Goal: Task Accomplishment & Management: Manage account settings

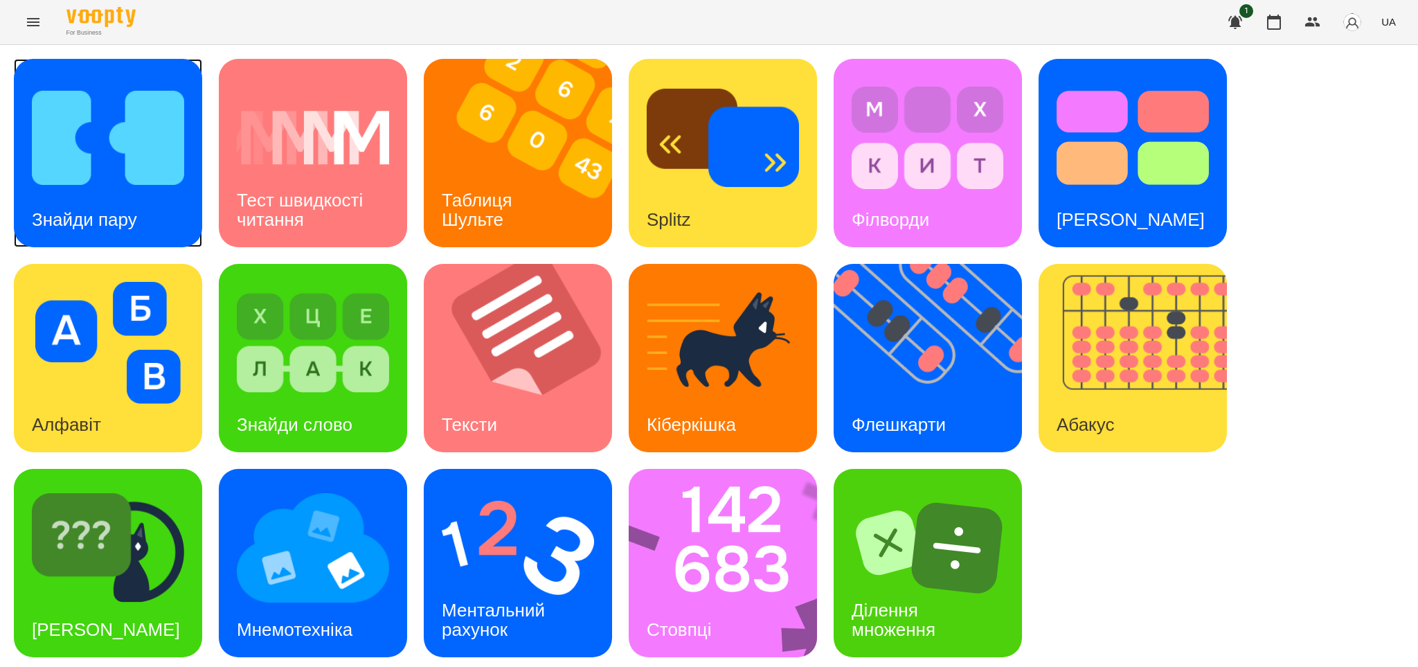
click at [84, 221] on h3 "Знайди пару" at bounding box center [84, 219] width 105 height 21
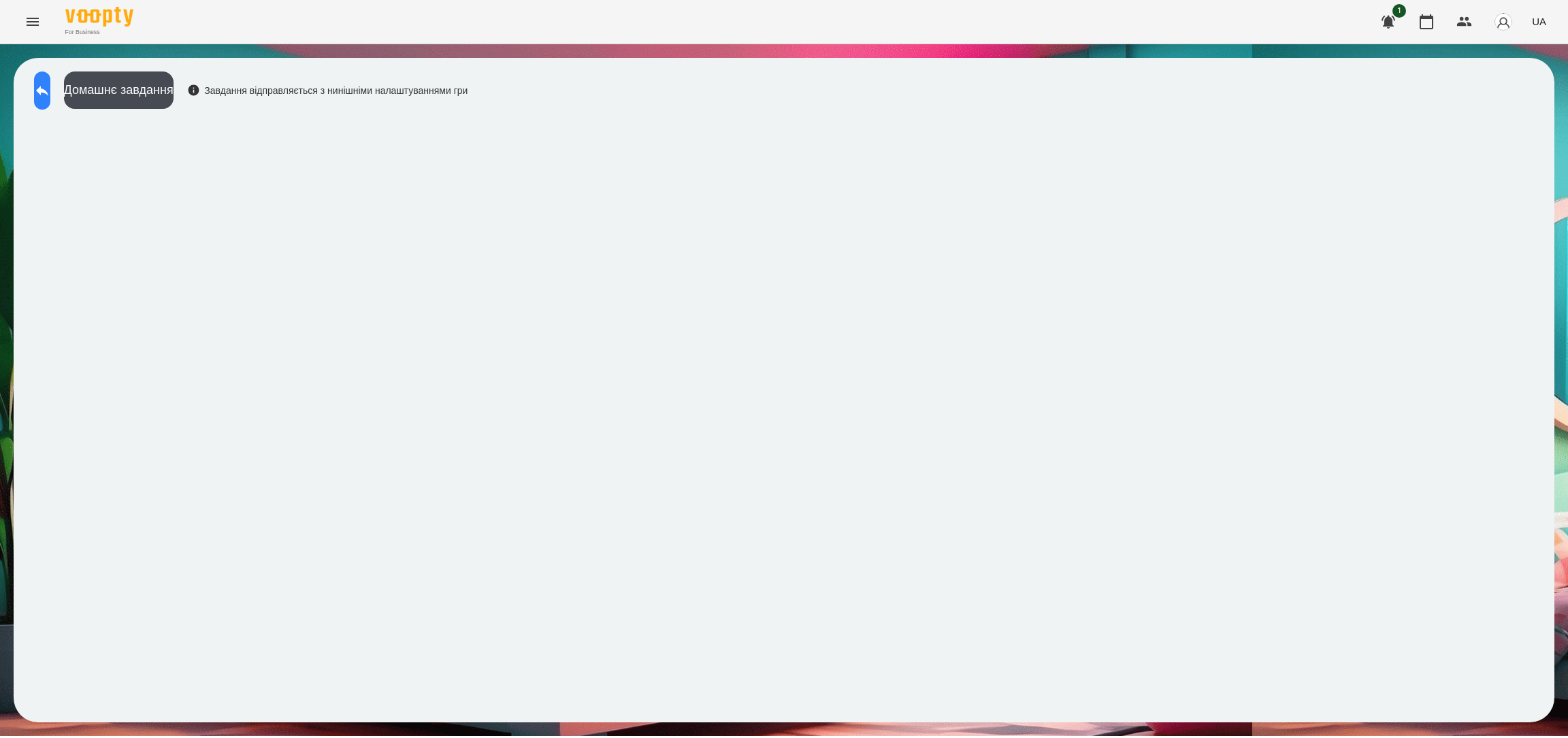
click at [50, 87] on icon at bounding box center [42, 90] width 17 height 17
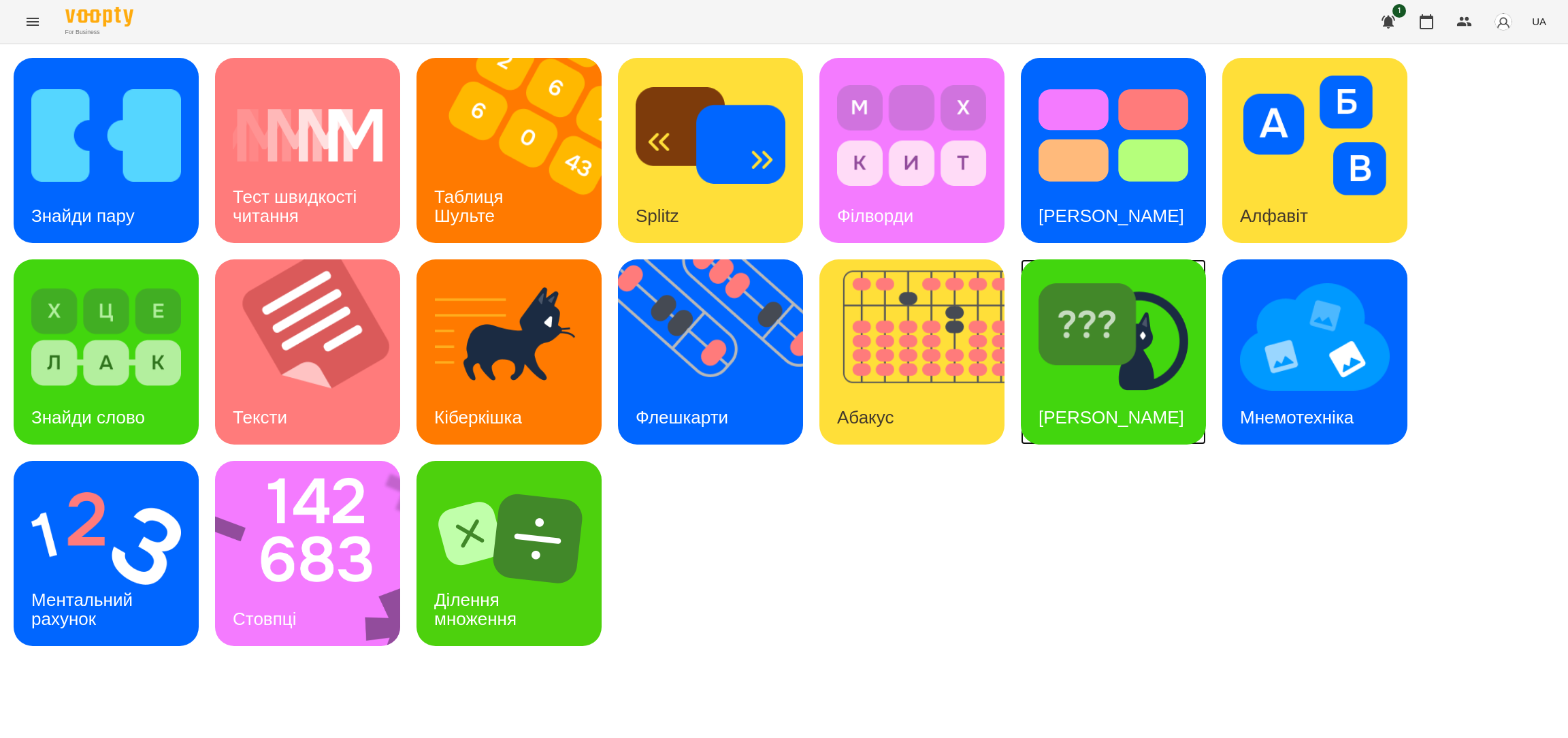
click at [1072, 391] on div "[PERSON_NAME]" at bounding box center [1111, 418] width 181 height 54
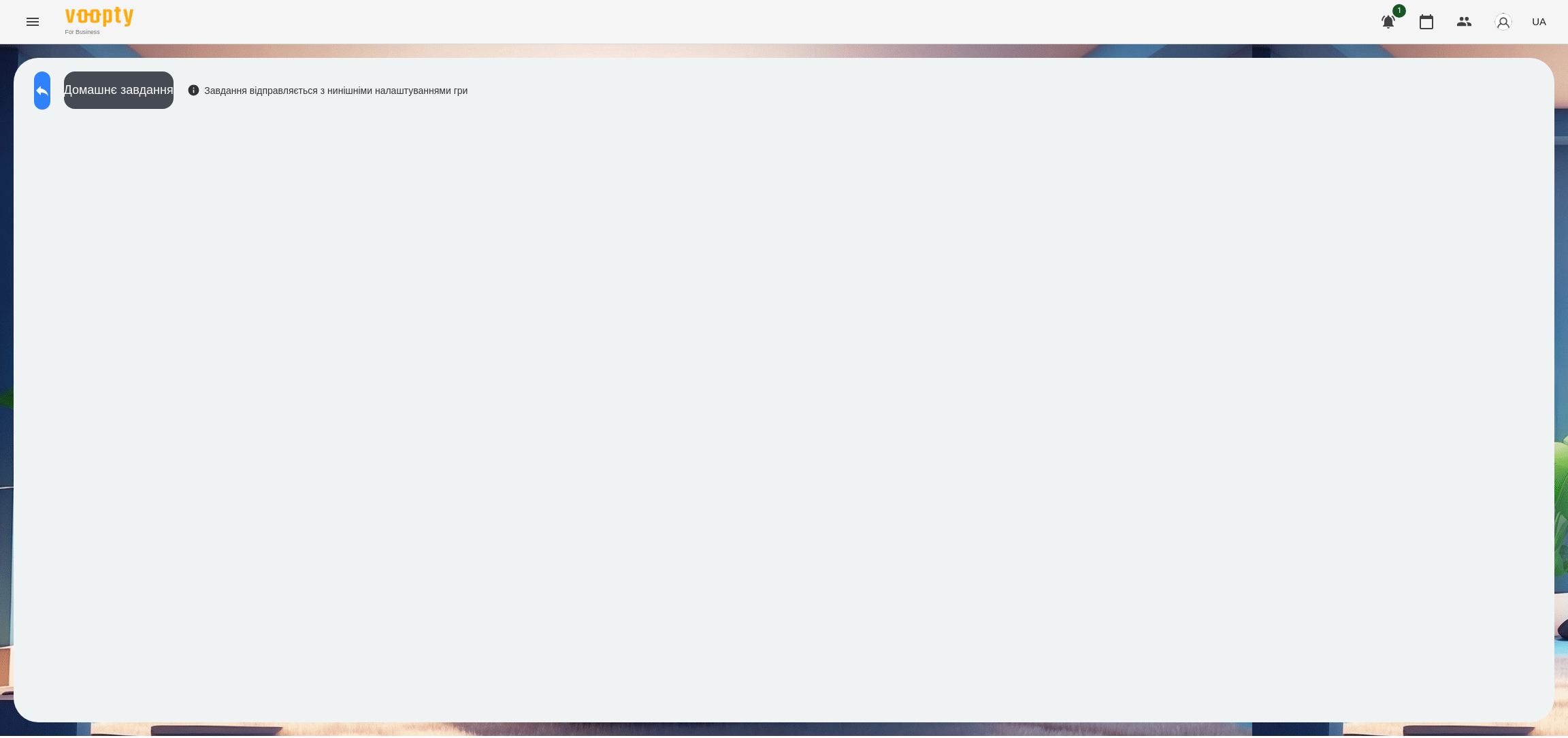
click at [48, 94] on icon at bounding box center [42, 90] width 12 height 10
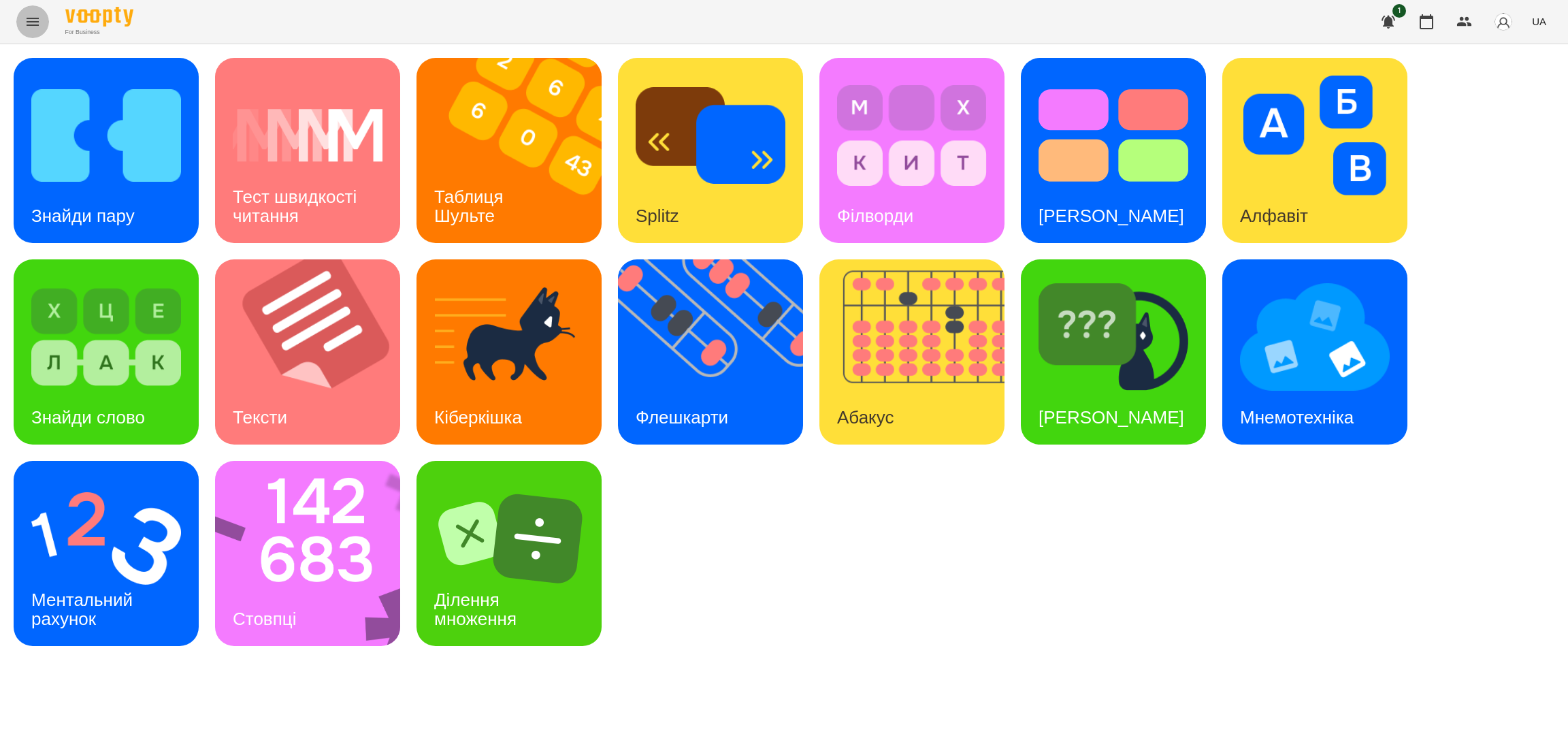
click at [27, 18] on icon "Menu" at bounding box center [32, 22] width 12 height 8
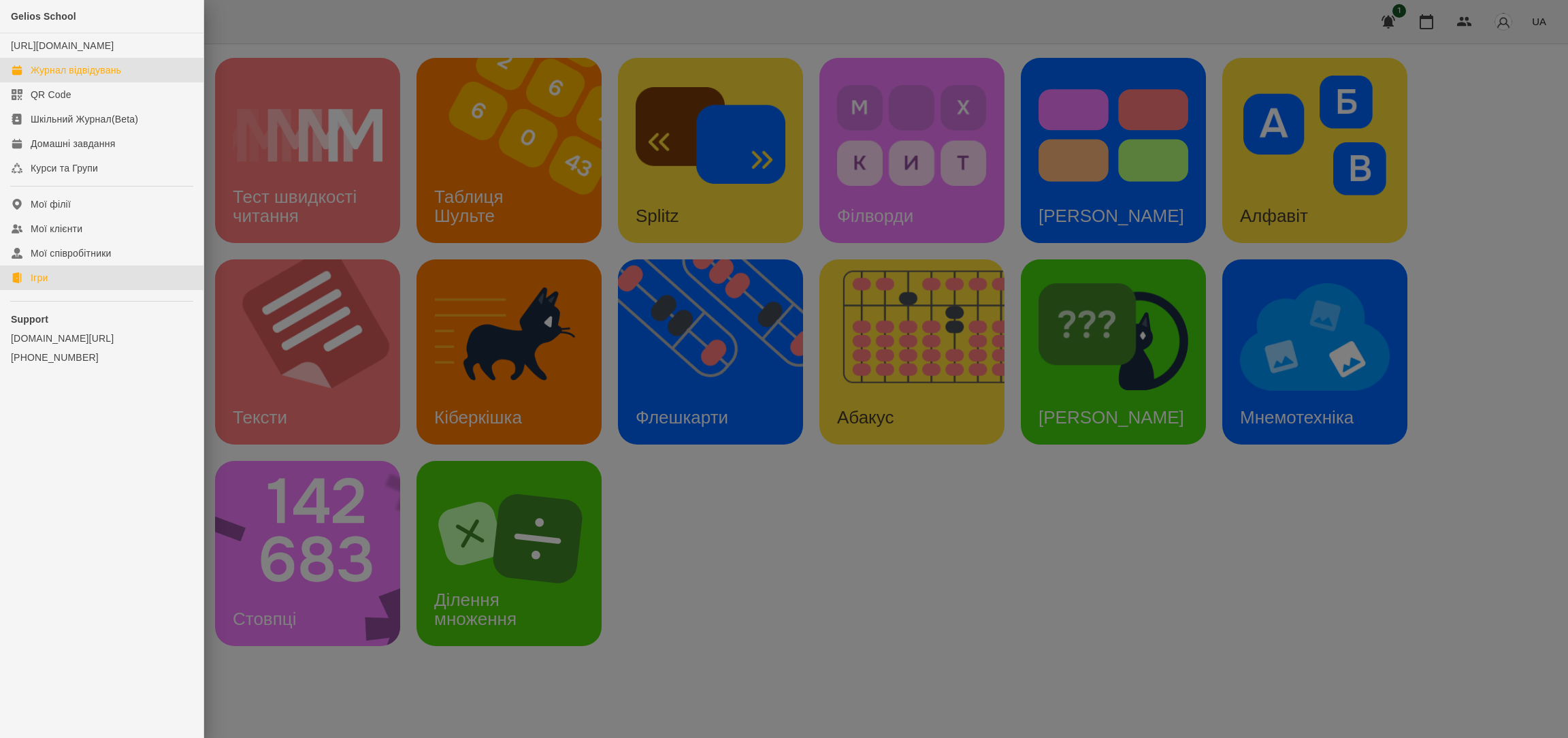
click at [112, 77] on div "Журнал відвідувань" at bounding box center [76, 70] width 90 height 14
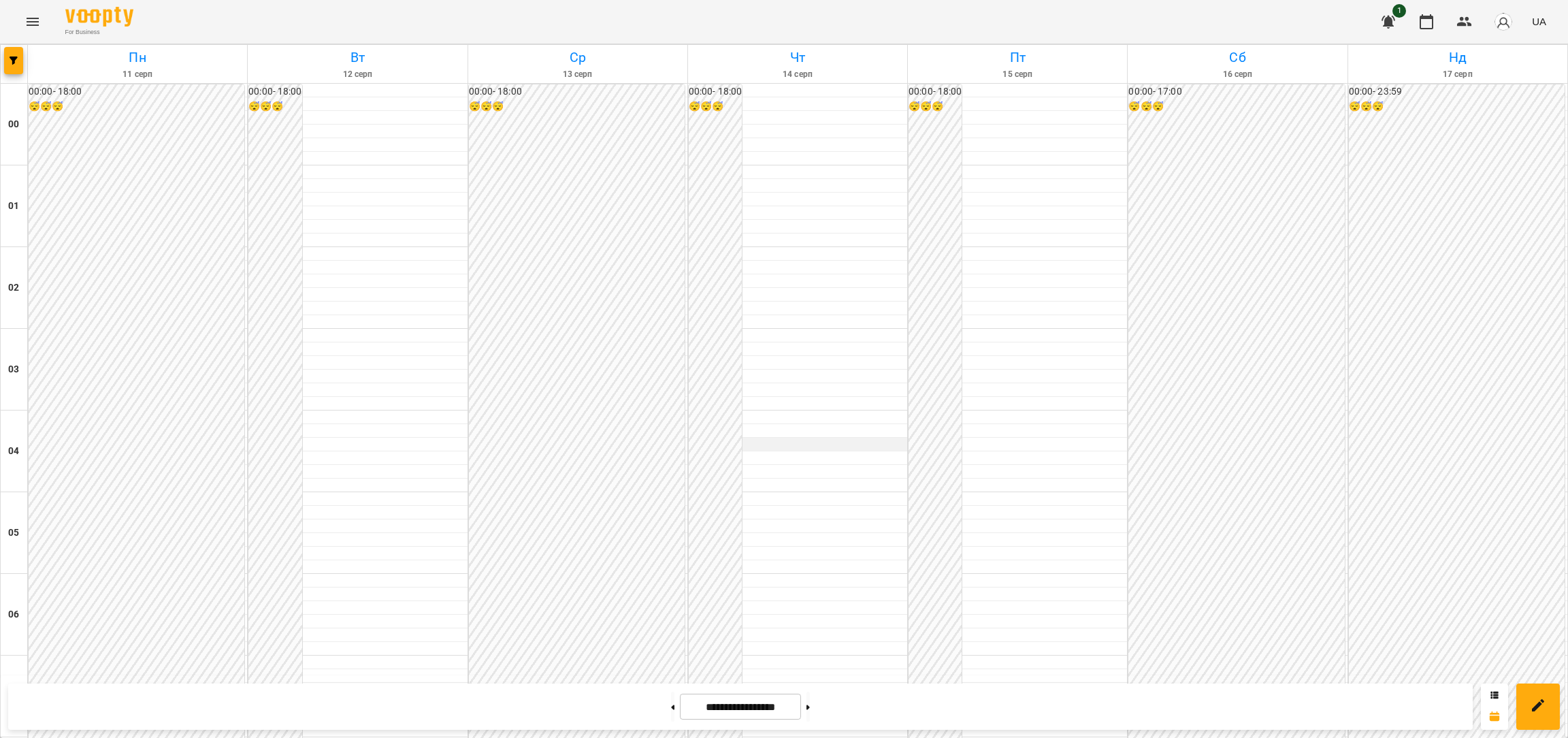
scroll to position [1176, 0]
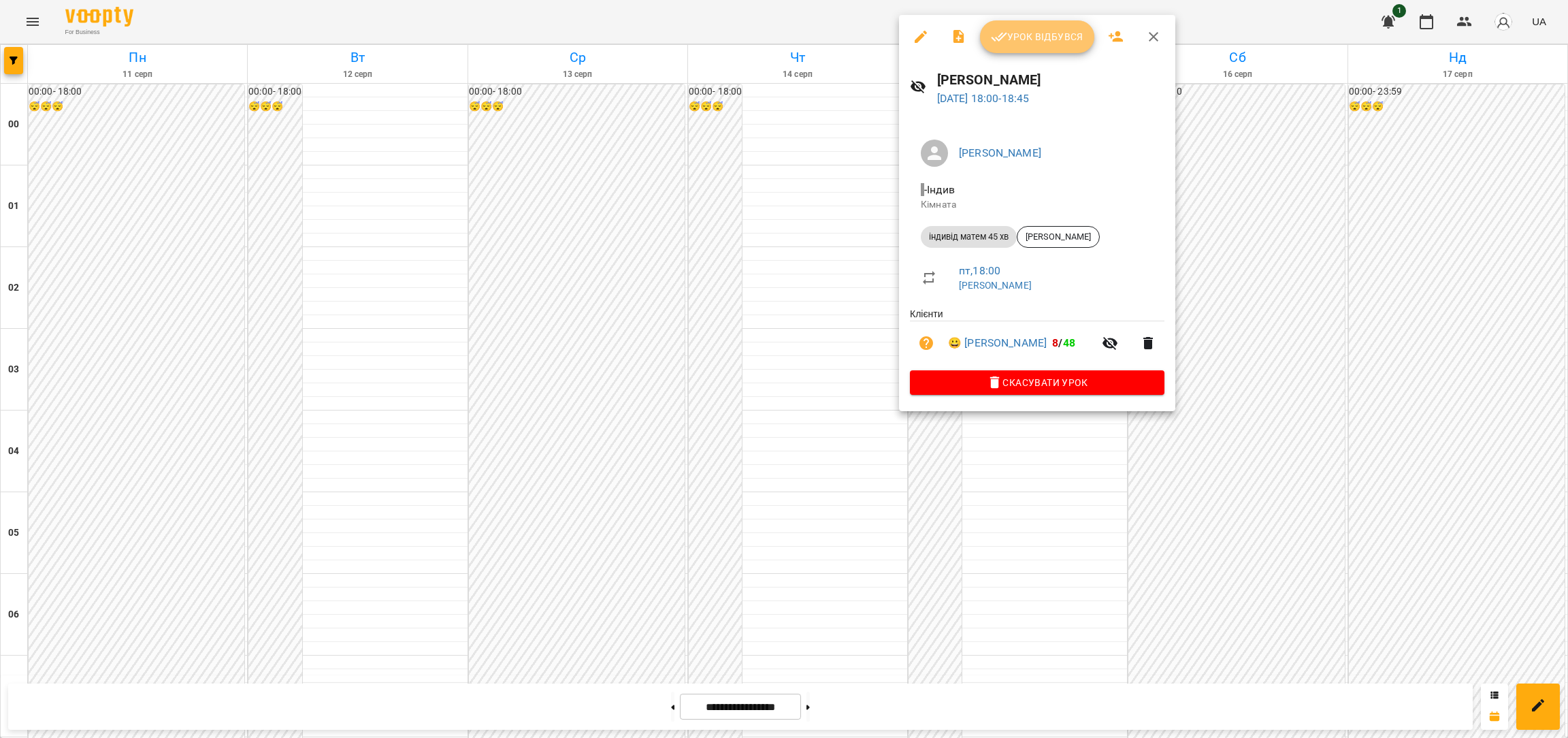
click at [1035, 36] on span "Урок відбувся" at bounding box center [1036, 36] width 92 height 17
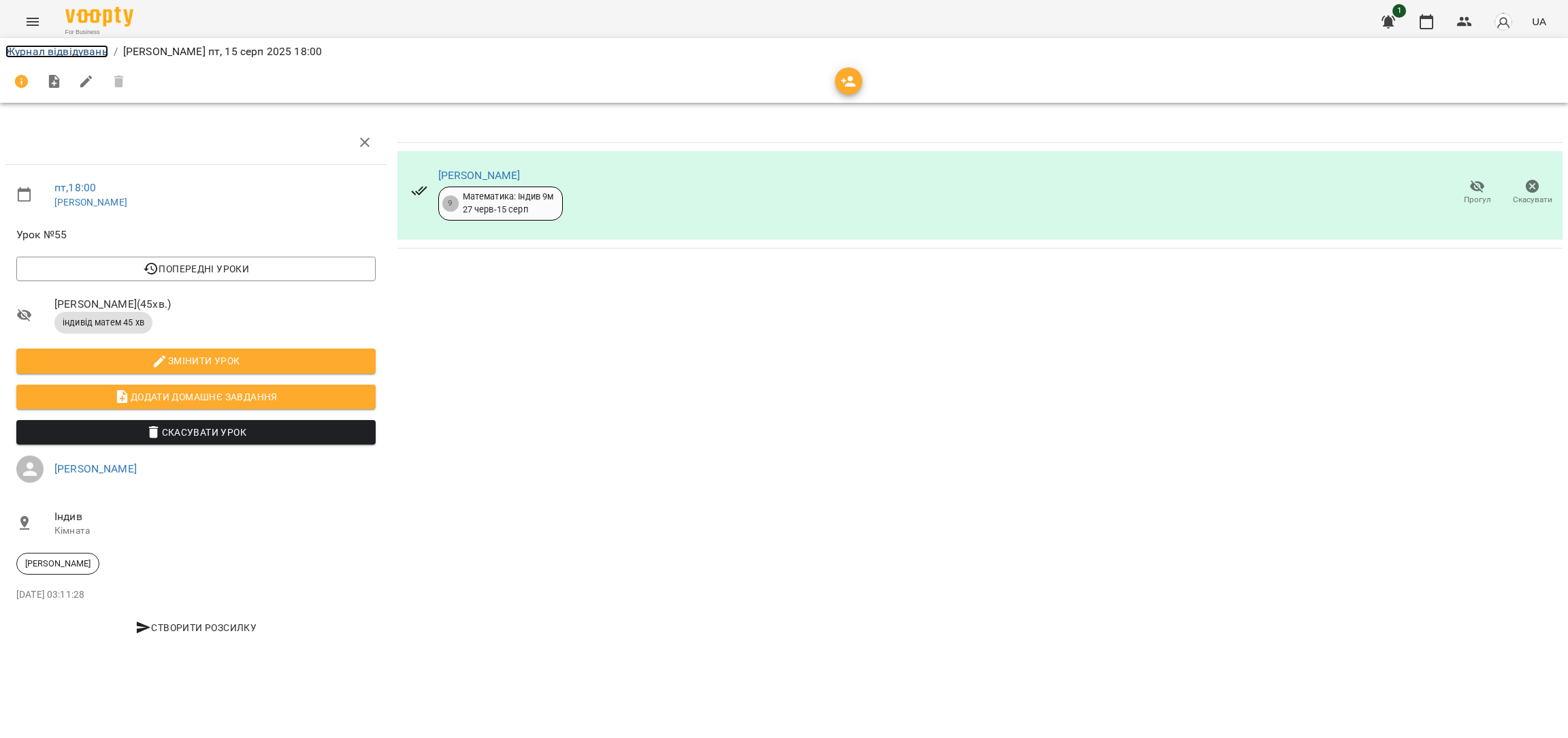
click at [73, 50] on link "Журнал відвідувань" at bounding box center [57, 51] width 103 height 13
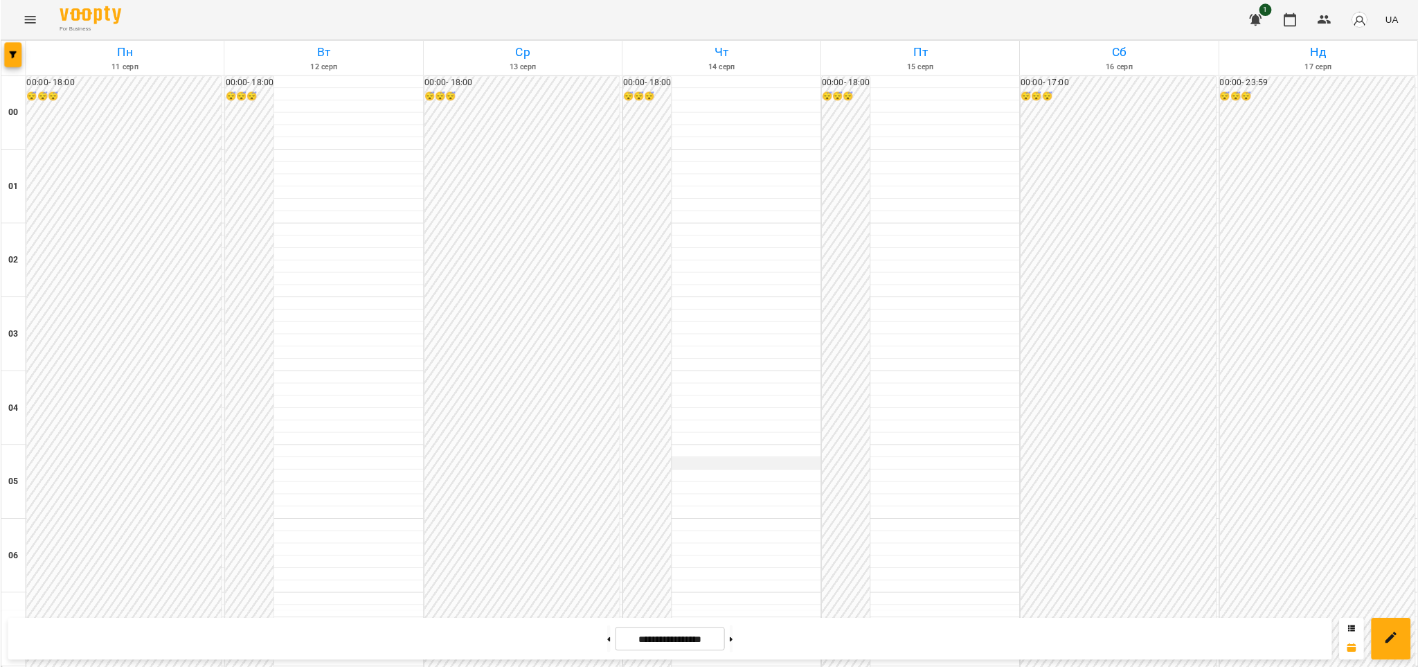
scroll to position [1391, 0]
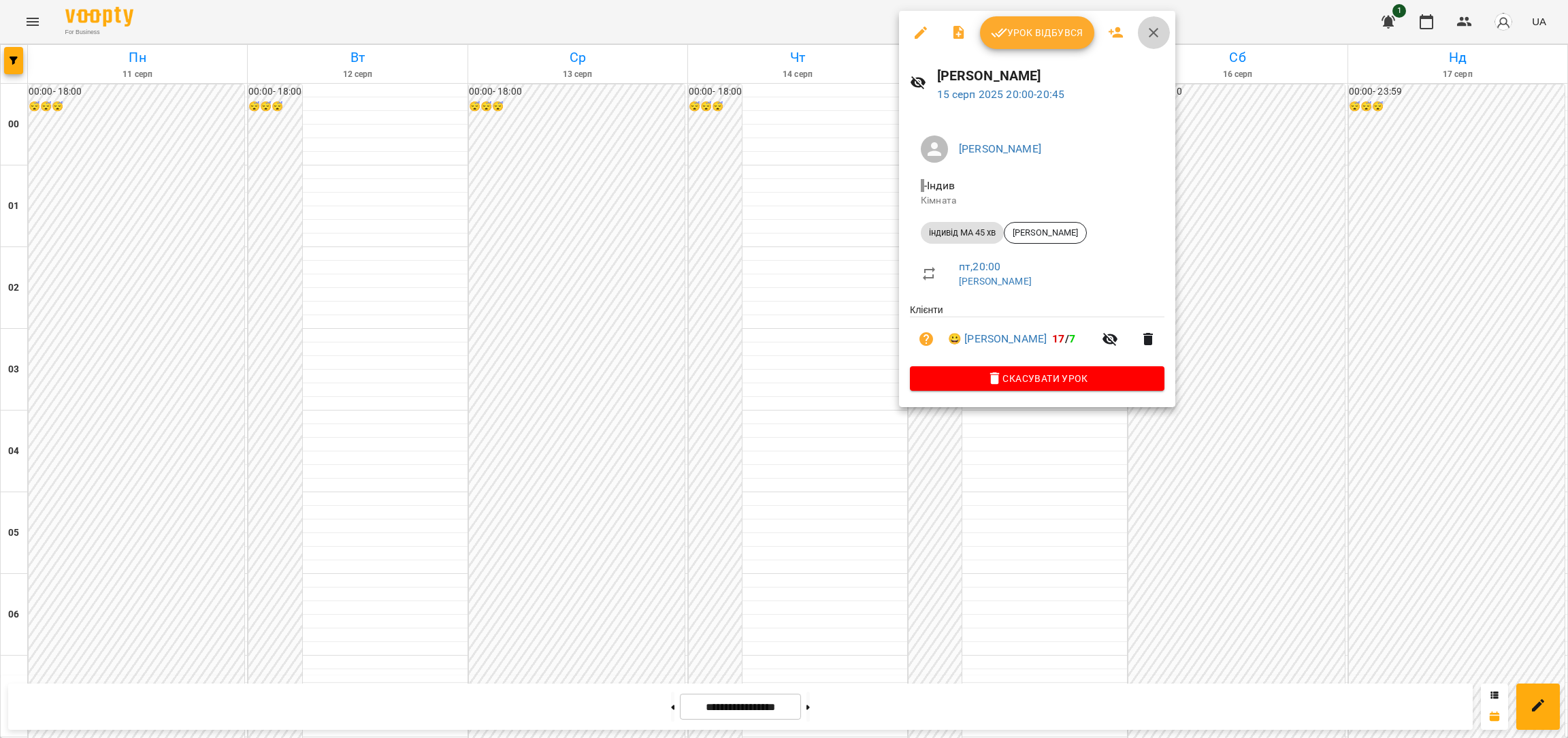
click at [1148, 32] on icon "button" at bounding box center [1153, 32] width 17 height 17
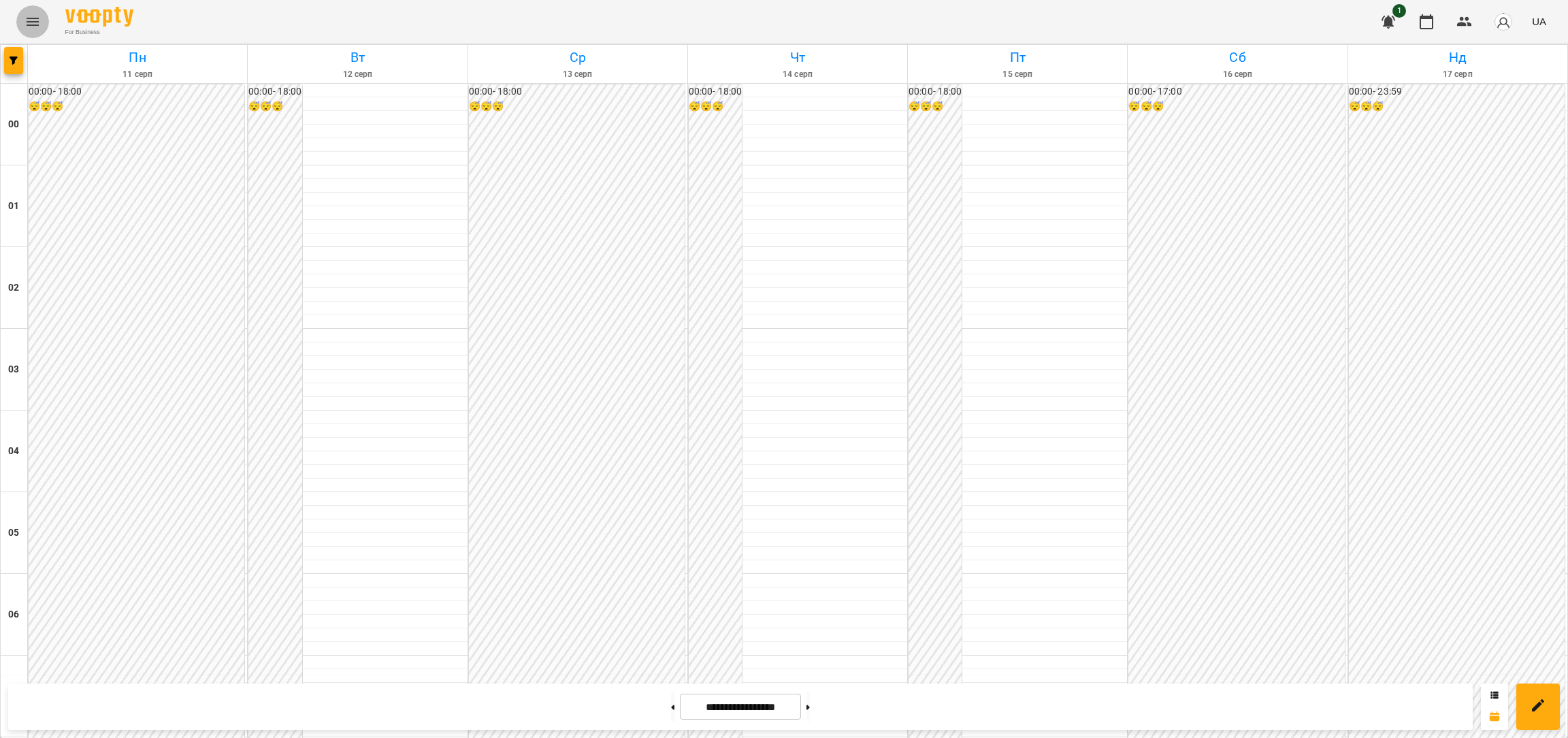
click at [30, 22] on icon "Menu" at bounding box center [32, 22] width 17 height 17
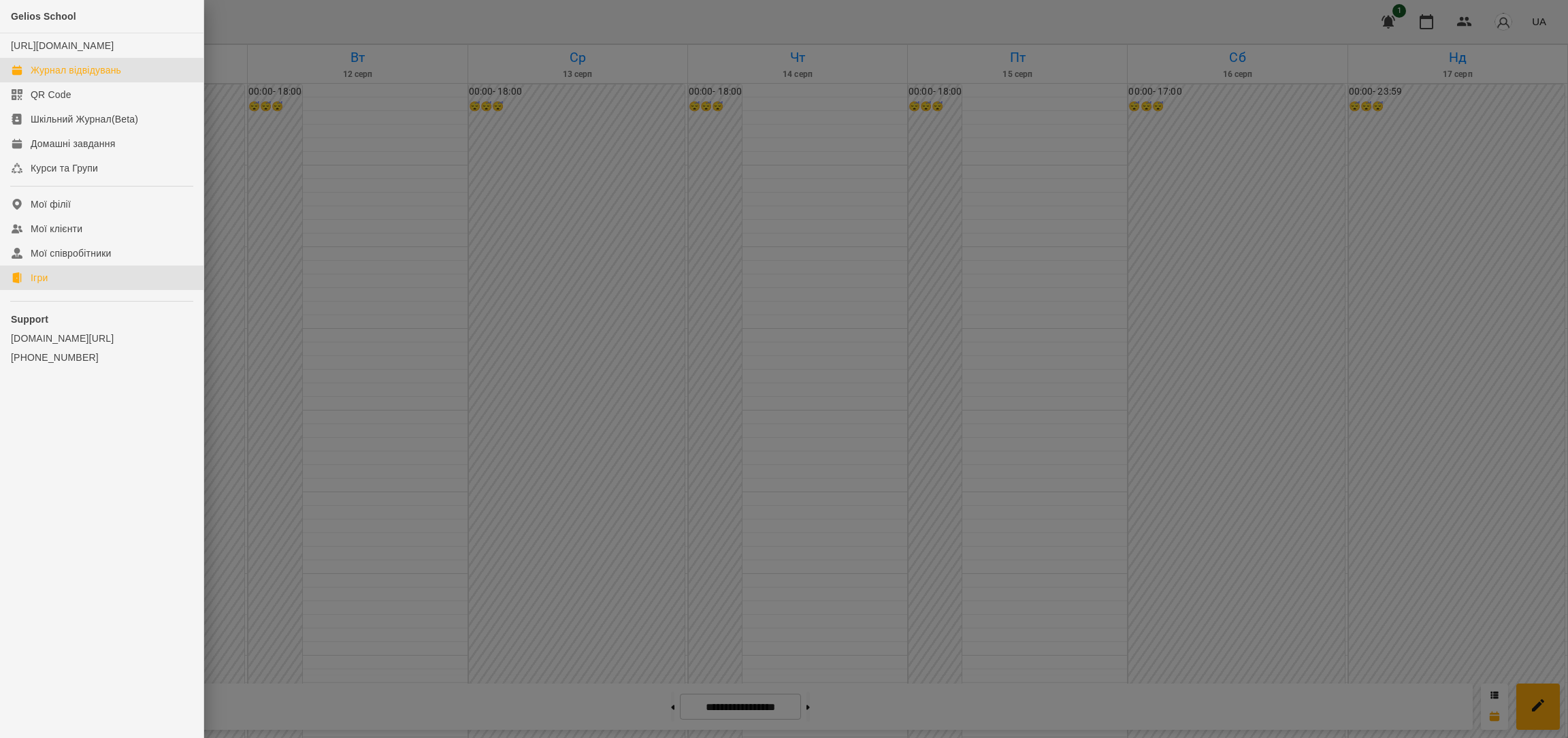
click at [74, 287] on link "Ігри" at bounding box center [101, 277] width 203 height 25
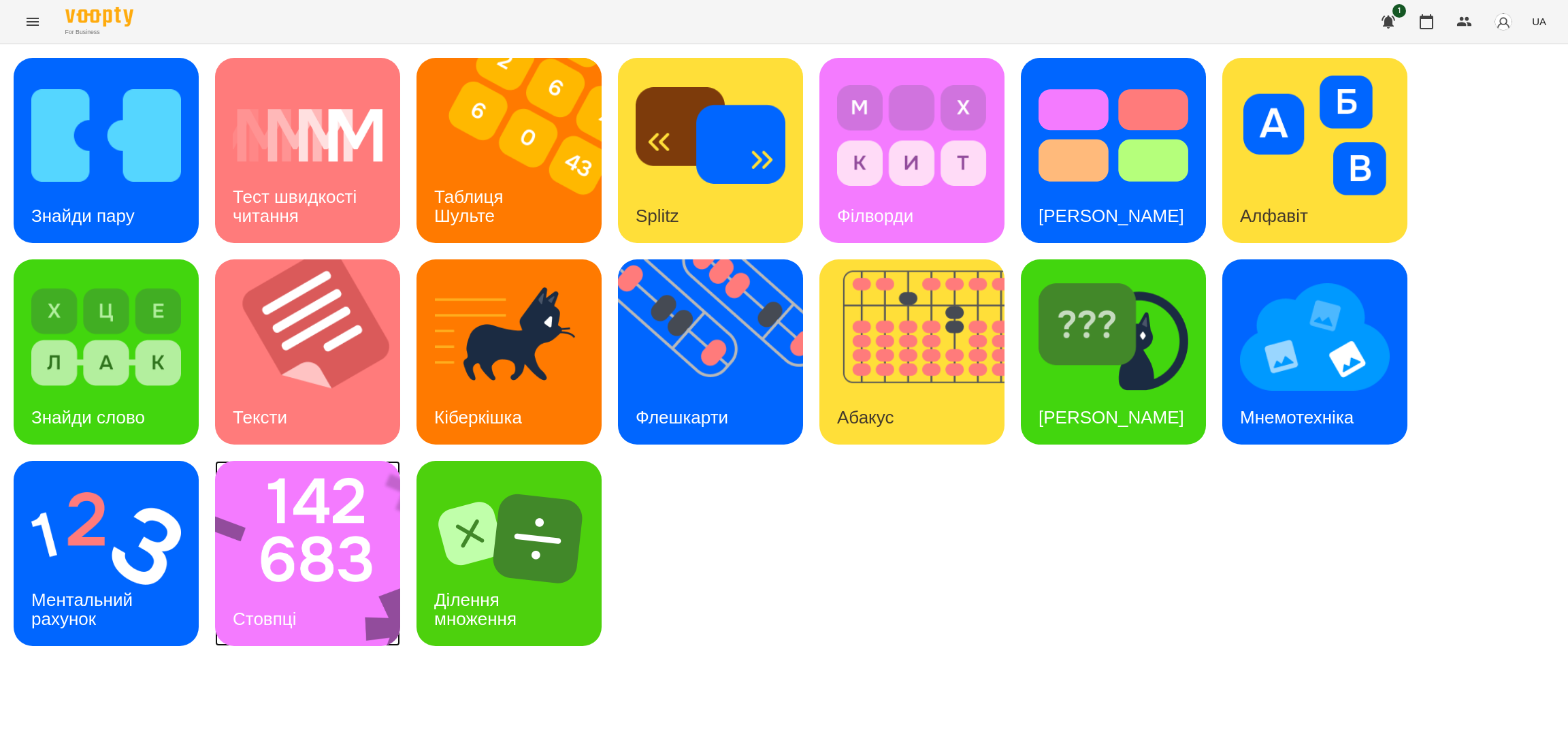
click at [309, 572] on img at bounding box center [316, 553] width 202 height 185
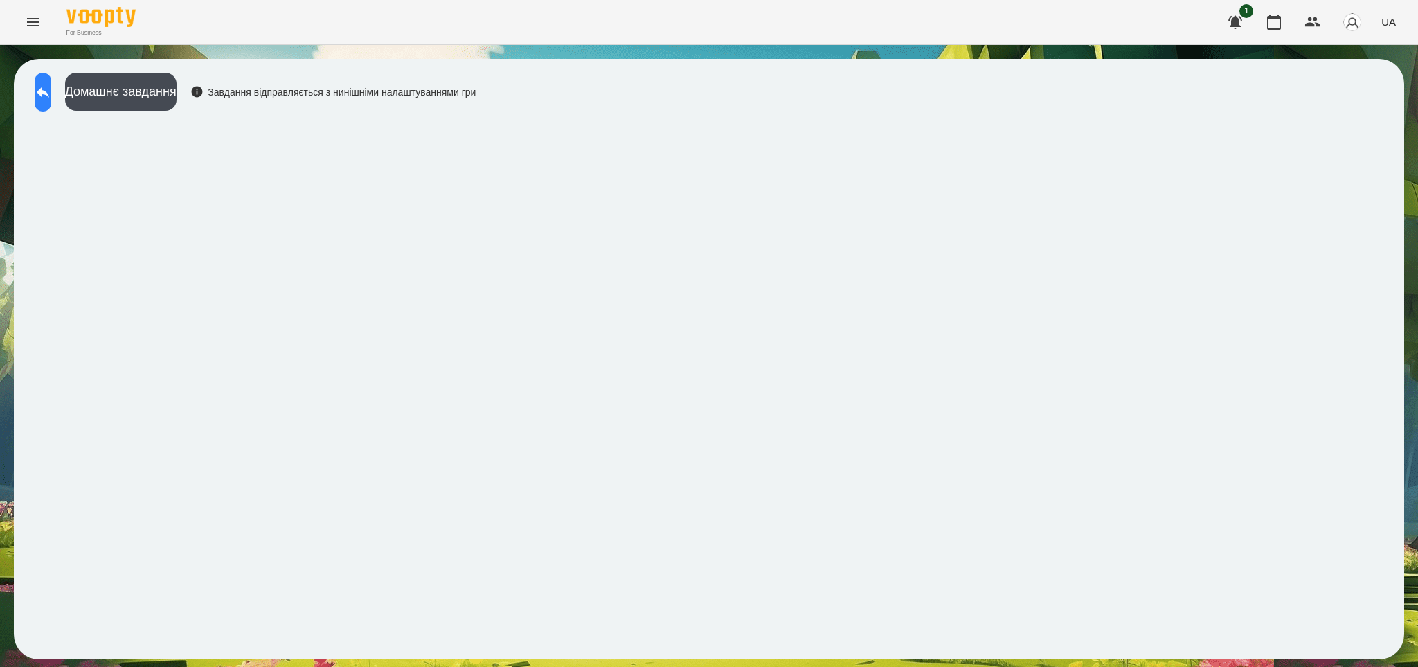
click at [51, 96] on icon at bounding box center [43, 92] width 17 height 17
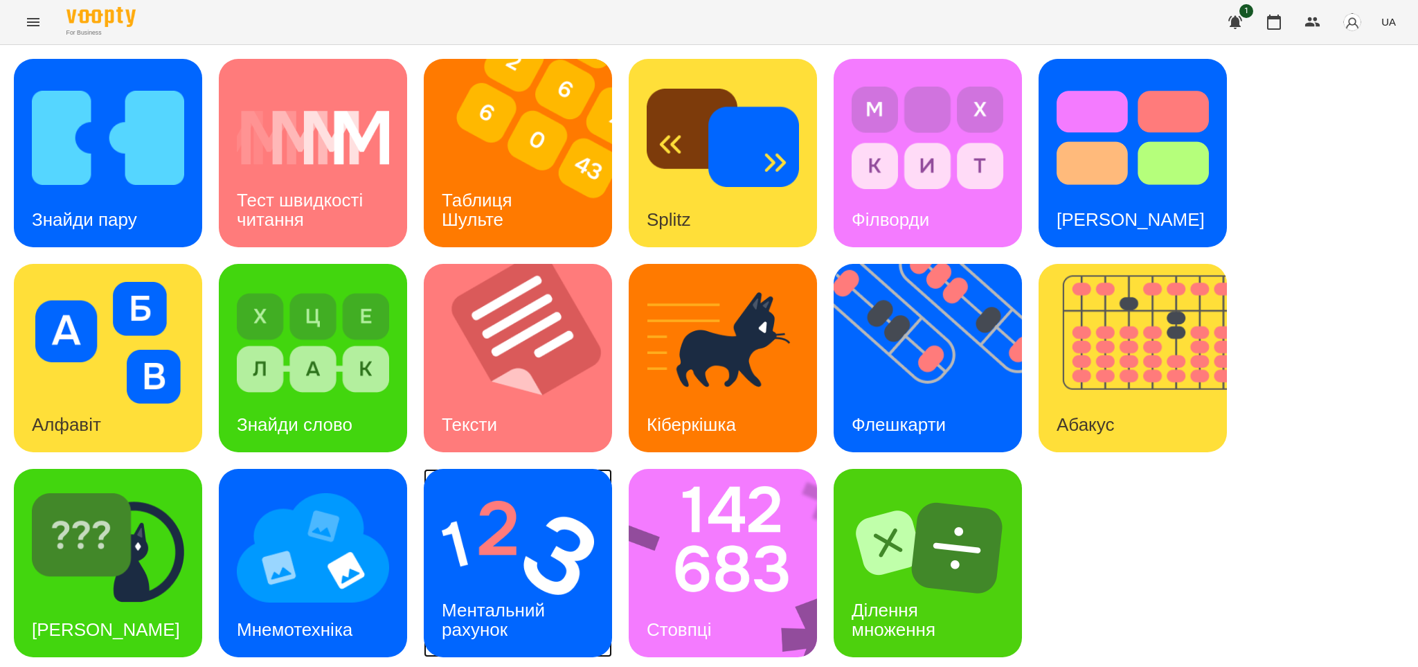
click at [480, 569] on img at bounding box center [518, 548] width 152 height 122
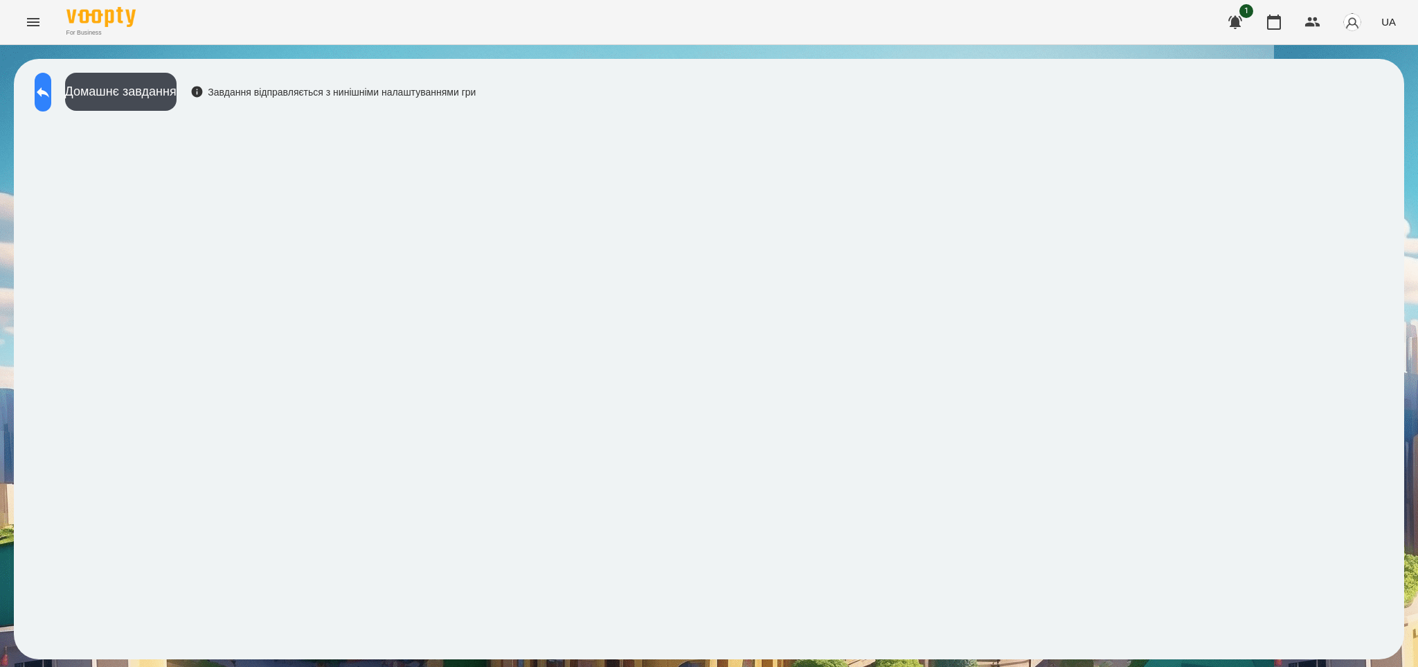
click at [51, 96] on icon at bounding box center [43, 92] width 17 height 17
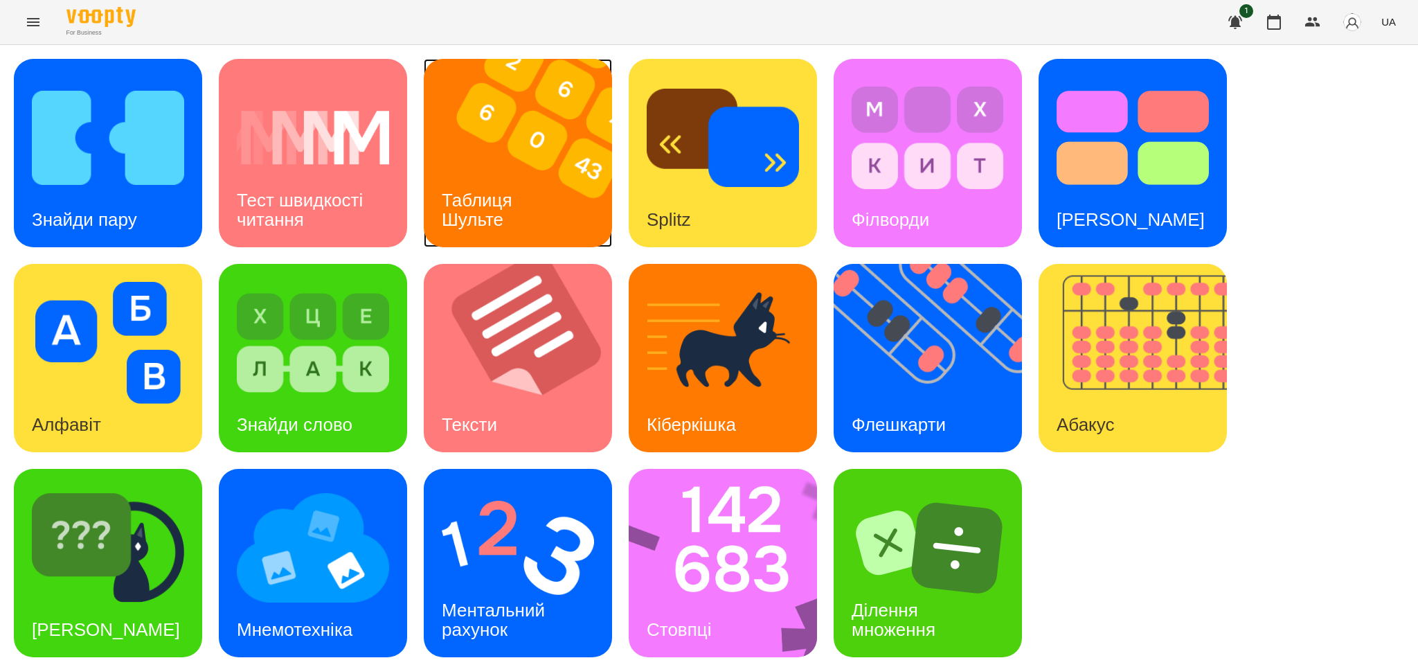
click at [481, 184] on div "Таблиця Шульте" at bounding box center [480, 210] width 112 height 74
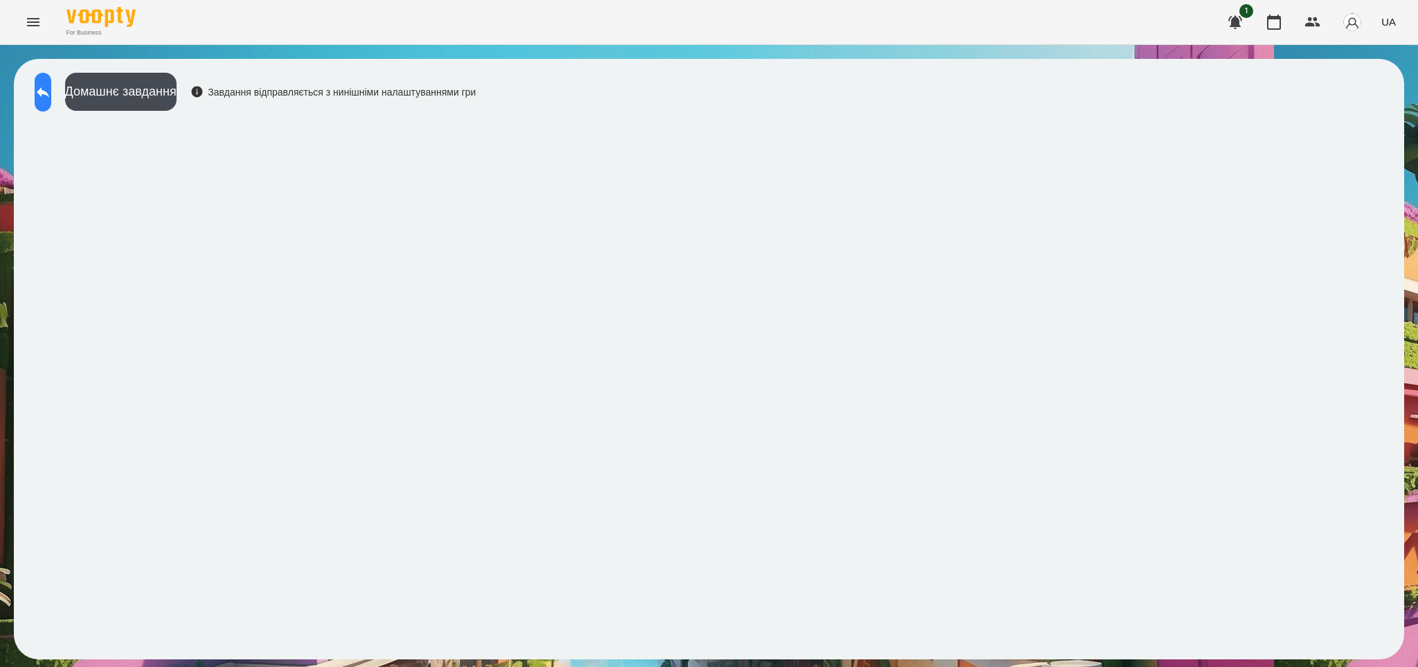
click at [51, 84] on button at bounding box center [43, 92] width 17 height 39
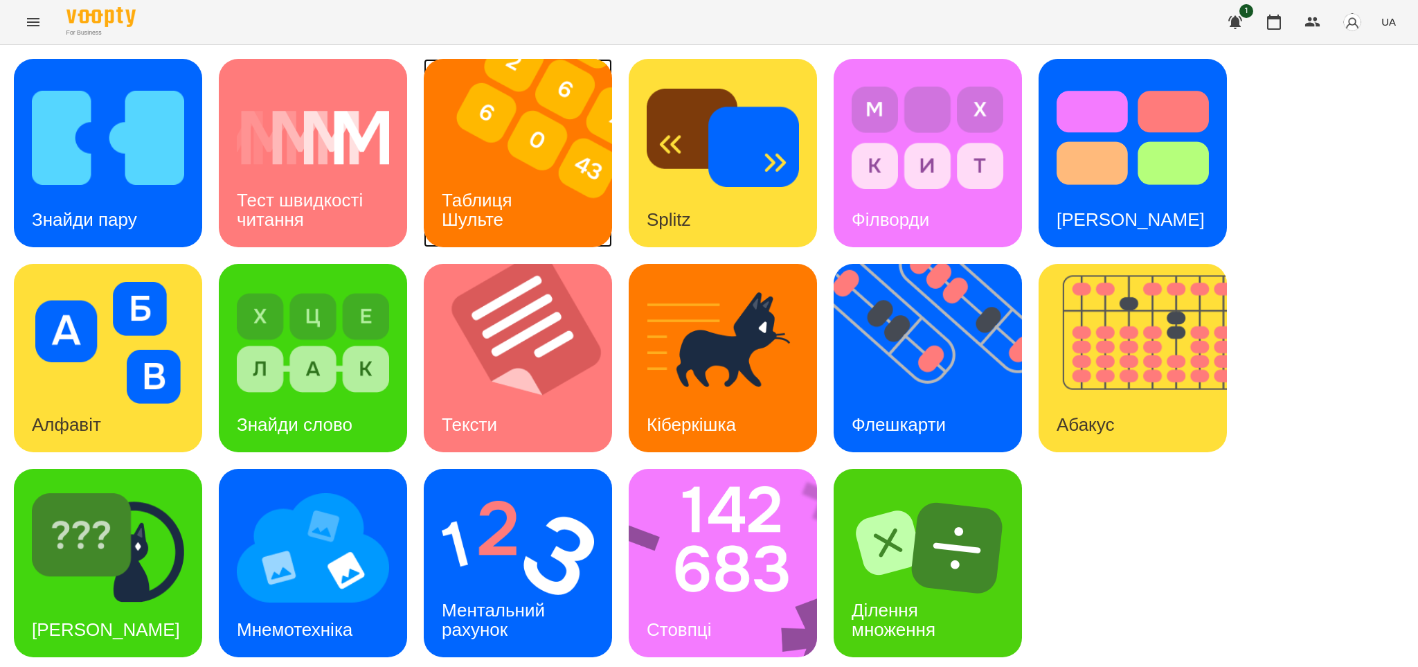
click at [506, 200] on h3 "Таблиця Шульте" at bounding box center [479, 209] width 75 height 39
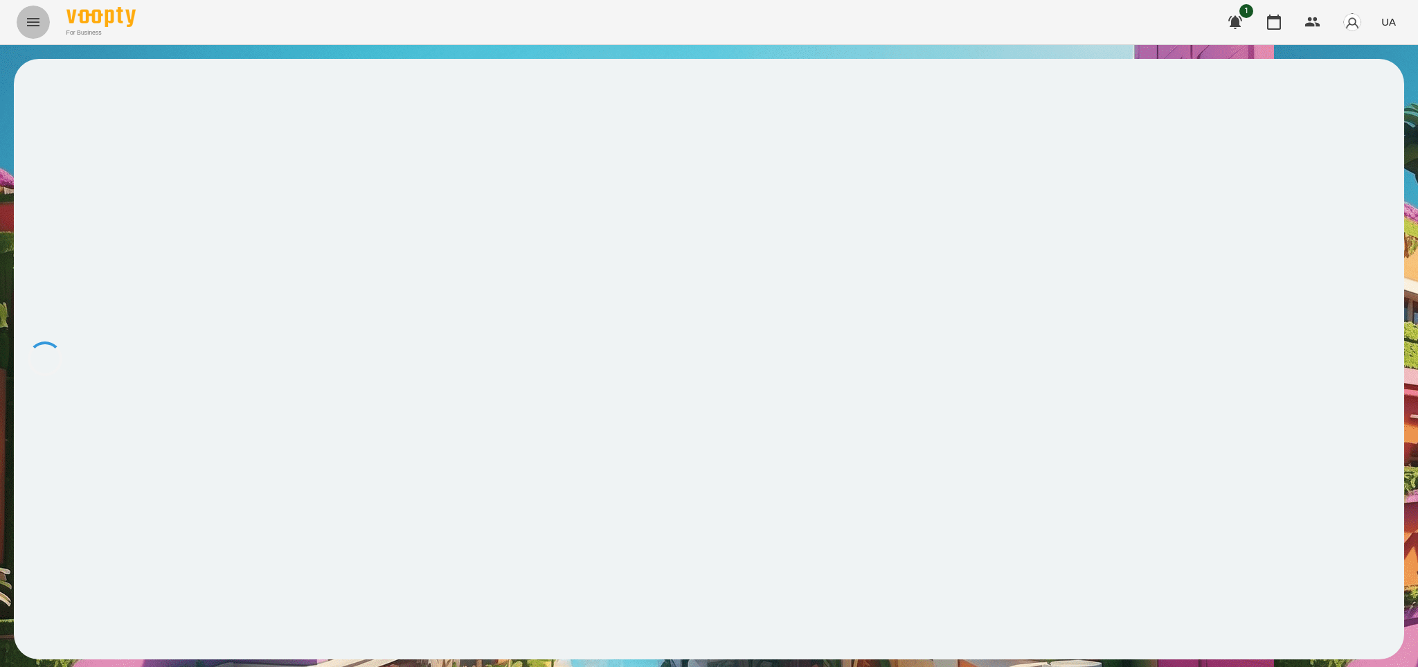
click at [34, 24] on icon "Menu" at bounding box center [33, 22] width 17 height 17
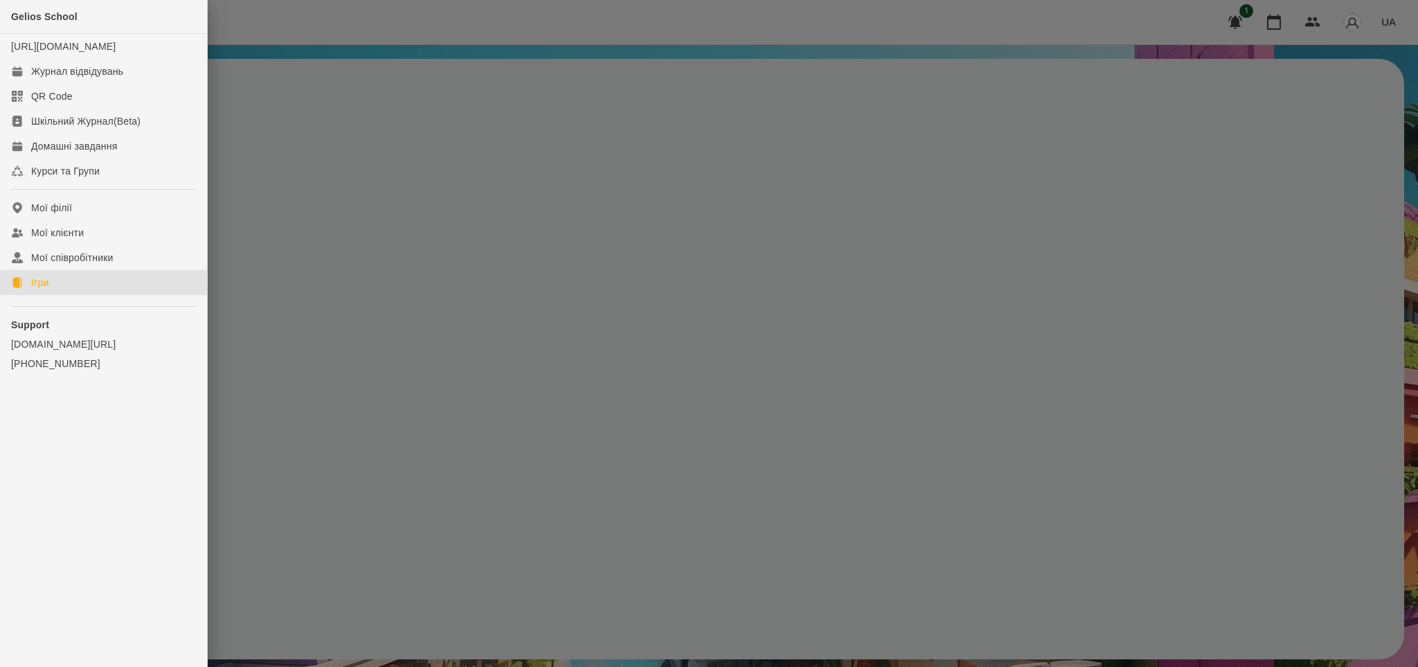
click at [82, 289] on link "Ігри" at bounding box center [103, 282] width 207 height 25
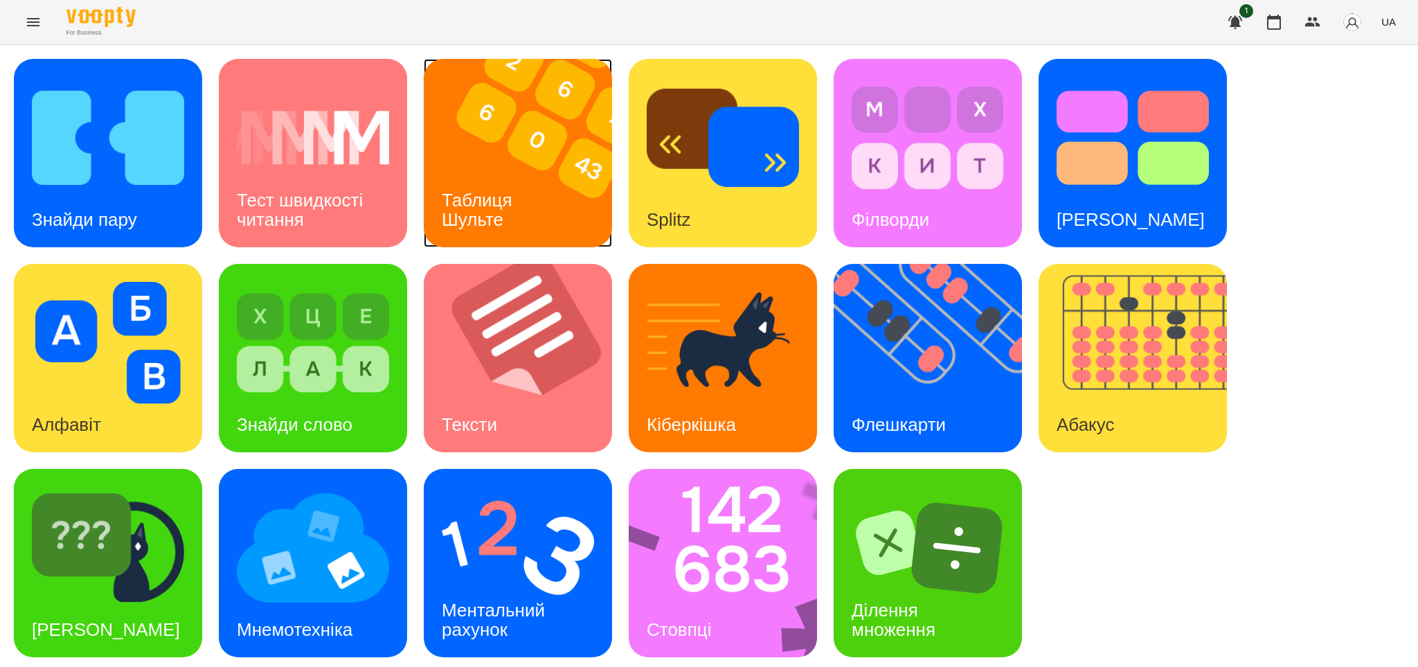
click at [522, 204] on div "Таблиця Шульте" at bounding box center [480, 210] width 112 height 74
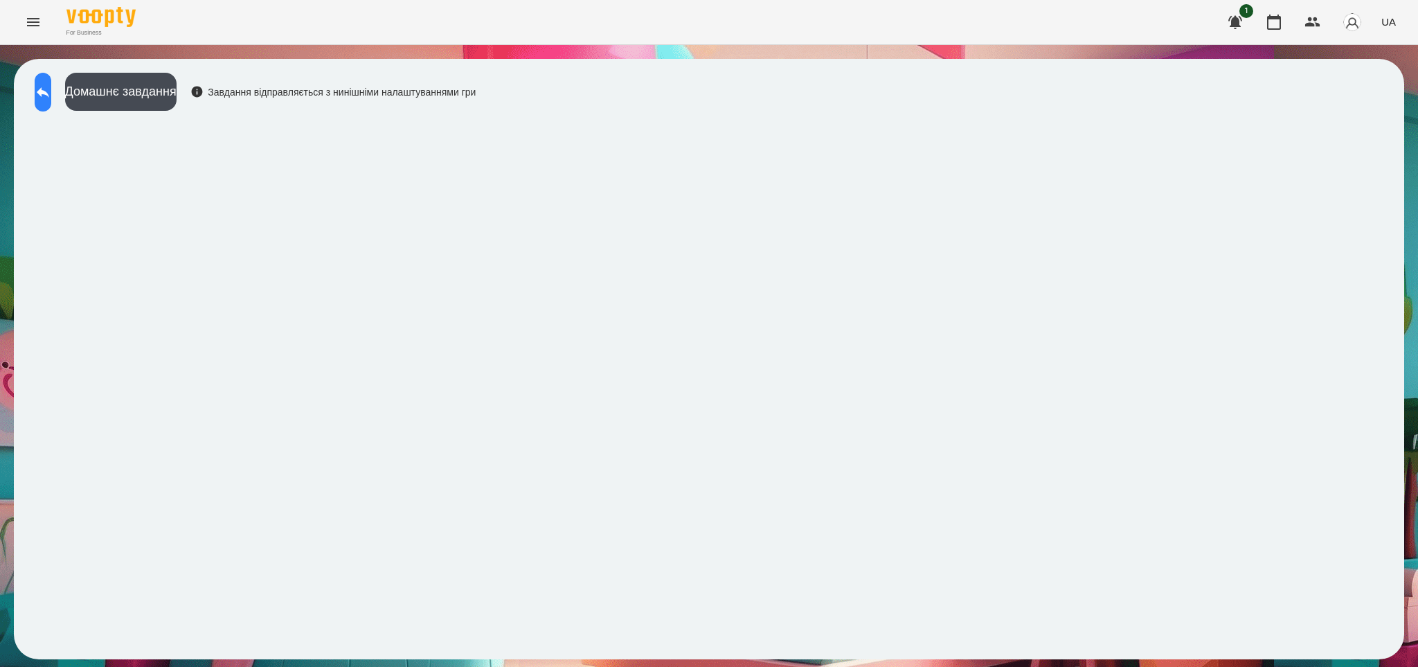
click at [51, 98] on icon at bounding box center [43, 92] width 17 height 17
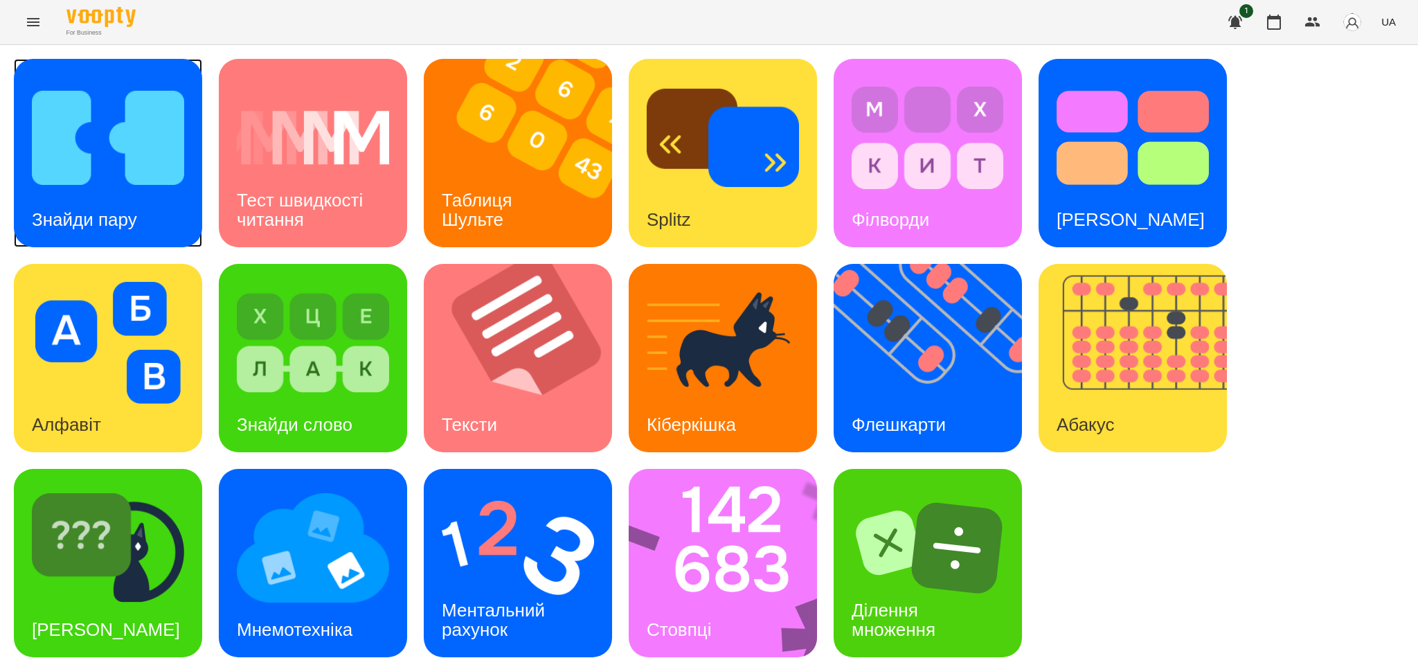
click at [108, 209] on h3 "Знайди пару" at bounding box center [84, 219] width 105 height 21
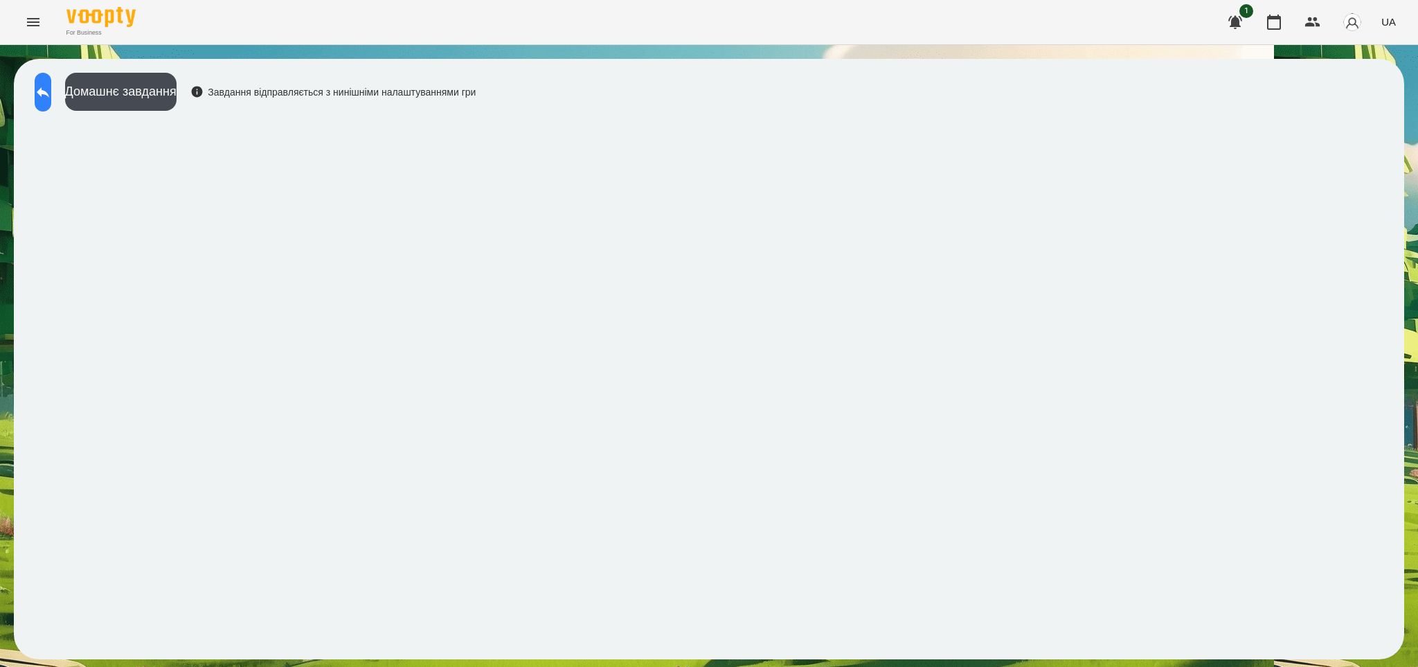
click at [51, 85] on icon at bounding box center [43, 92] width 17 height 17
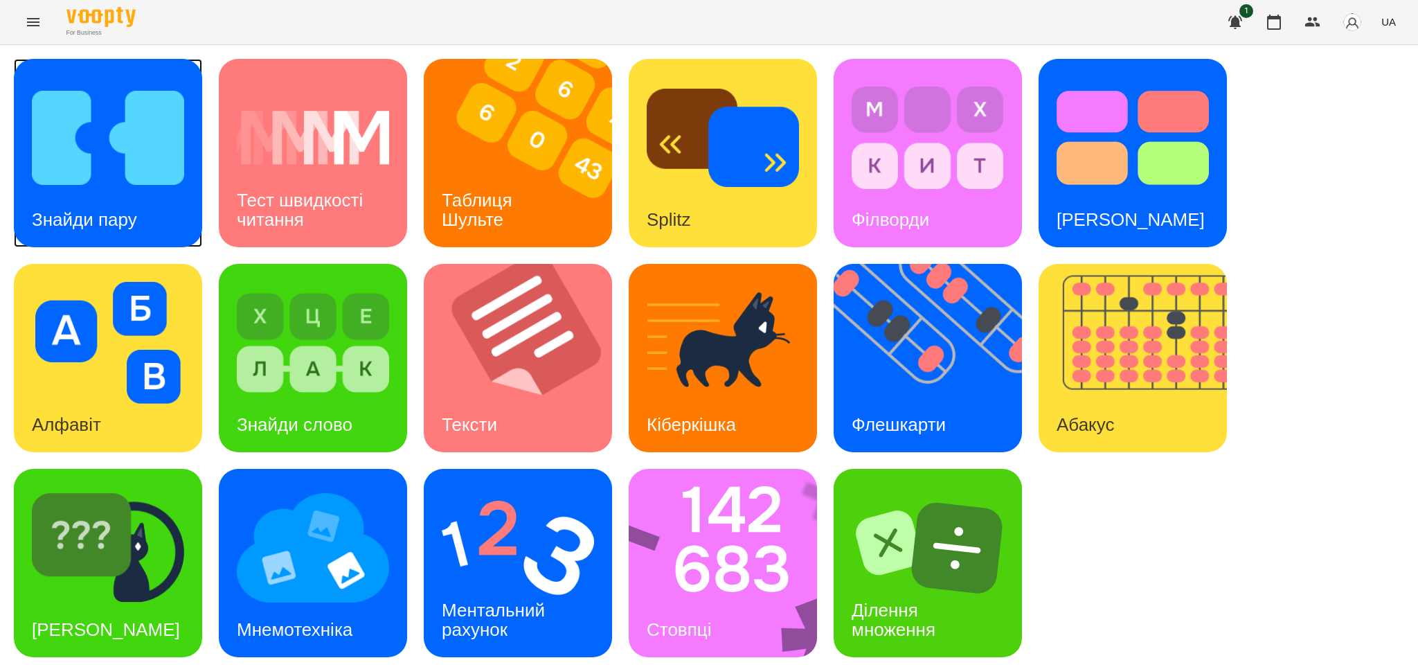
click at [122, 197] on div "Знайди пару" at bounding box center [84, 220] width 141 height 55
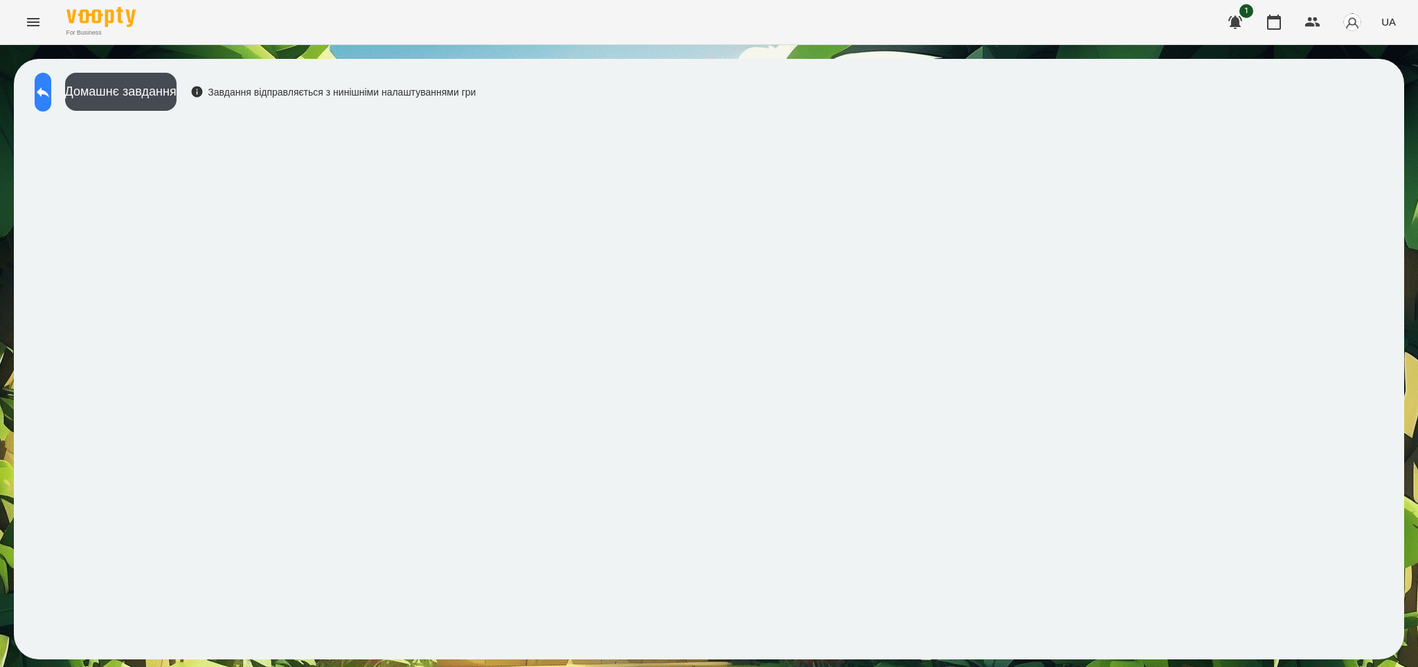
click at [49, 93] on icon at bounding box center [43, 92] width 12 height 10
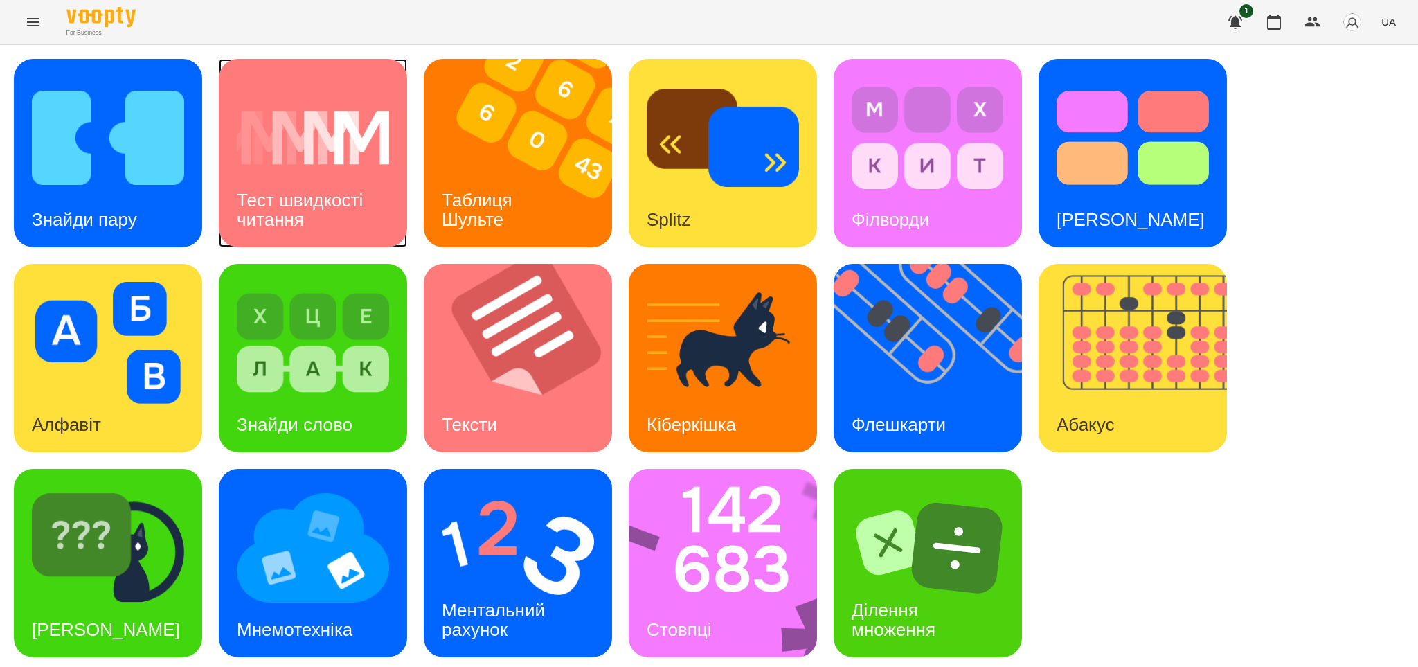
click at [231, 216] on div "Тест швидкості читання" at bounding box center [313, 210] width 188 height 74
click at [109, 213] on h3 "Знайди пару" at bounding box center [84, 219] width 105 height 21
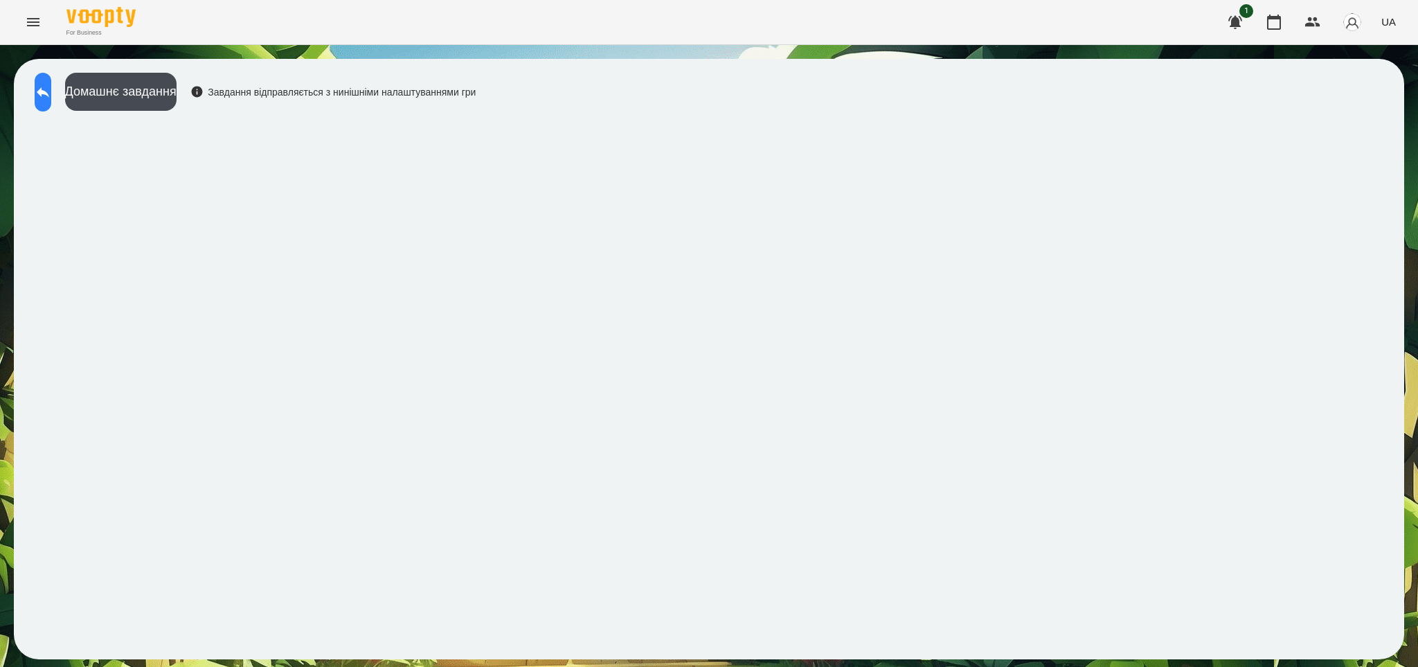
click at [49, 92] on icon at bounding box center [43, 92] width 12 height 10
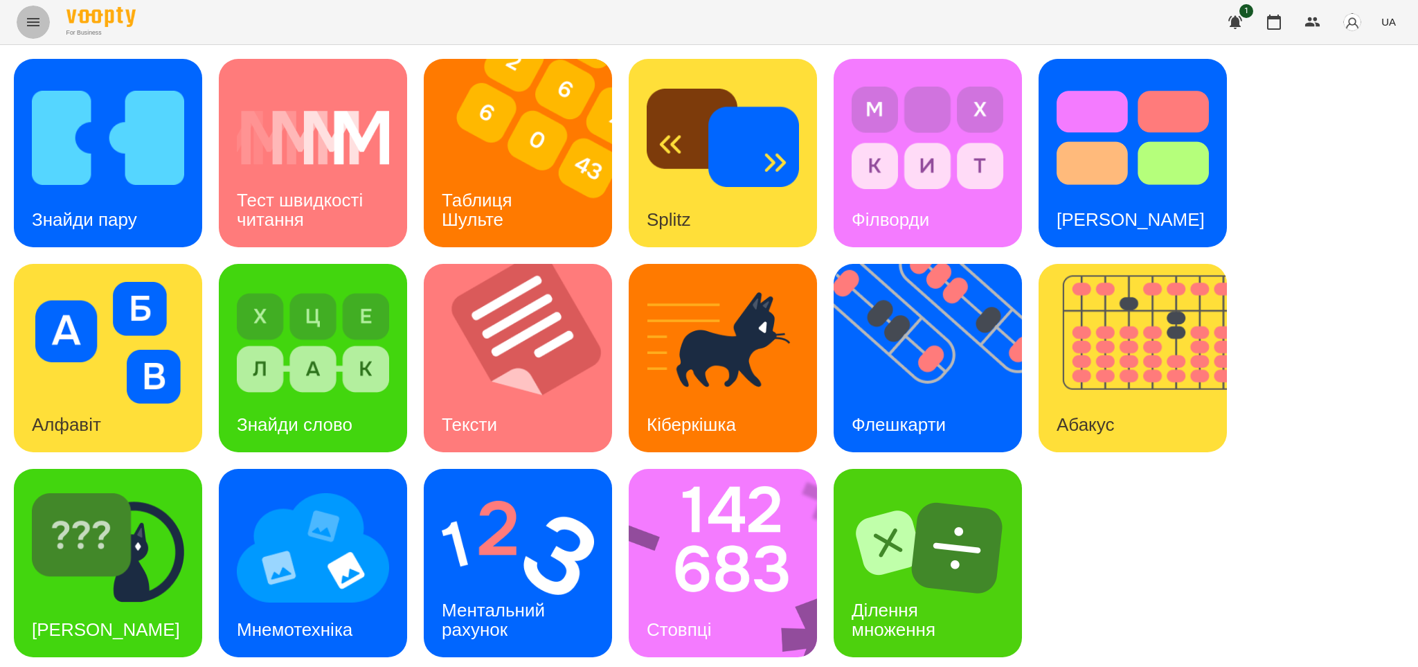
click at [33, 17] on icon "Menu" at bounding box center [33, 22] width 17 height 17
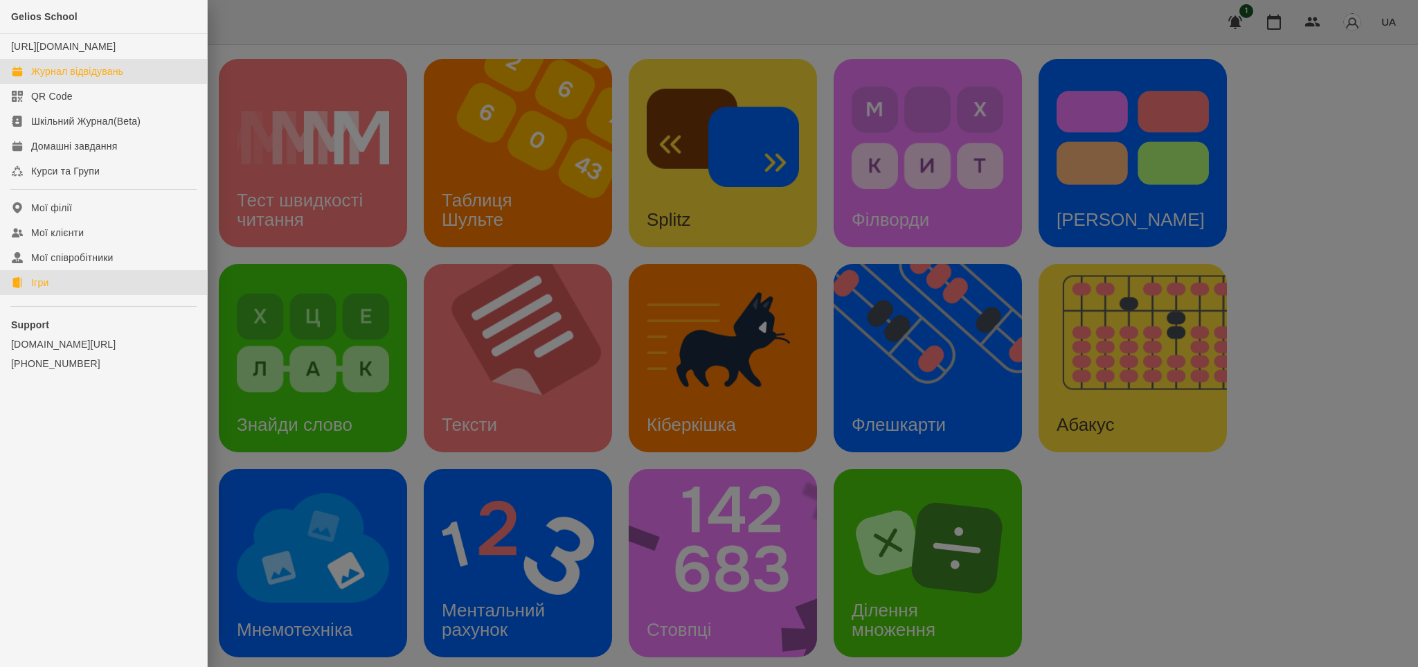
click at [62, 78] on div "Журнал відвідувань" at bounding box center [77, 71] width 92 height 14
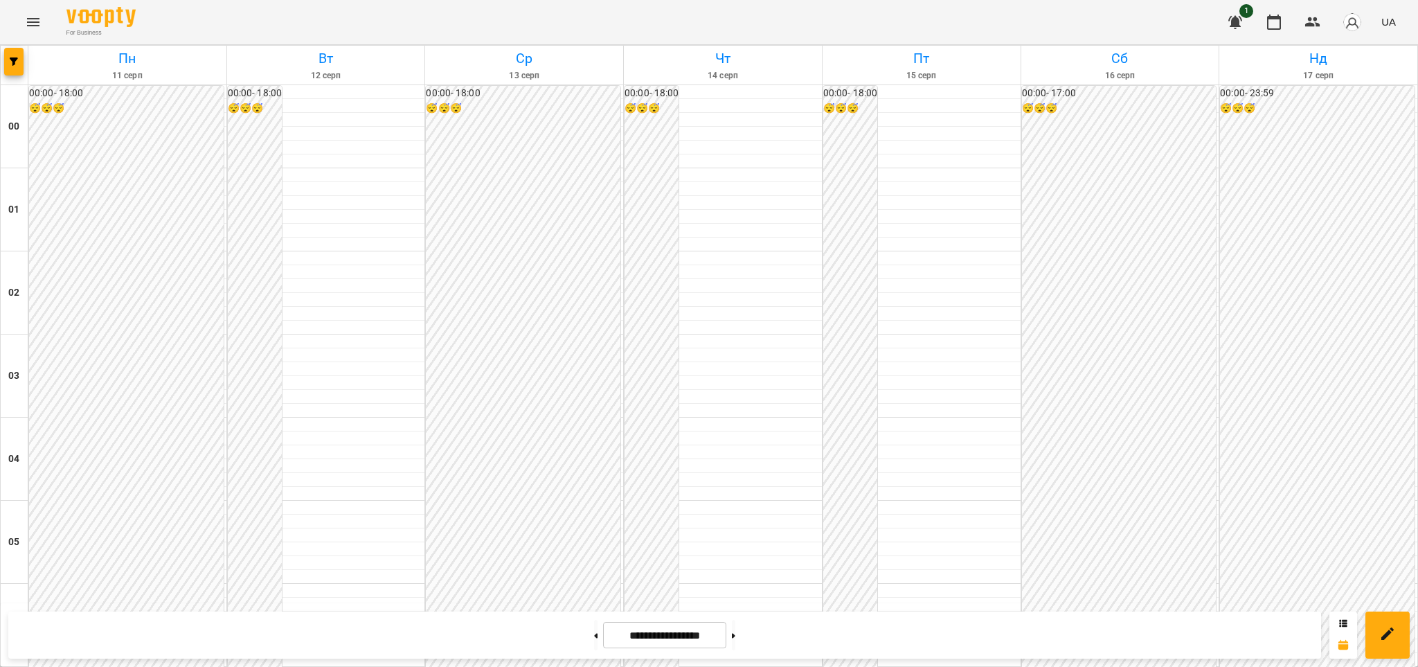
scroll to position [1443, 0]
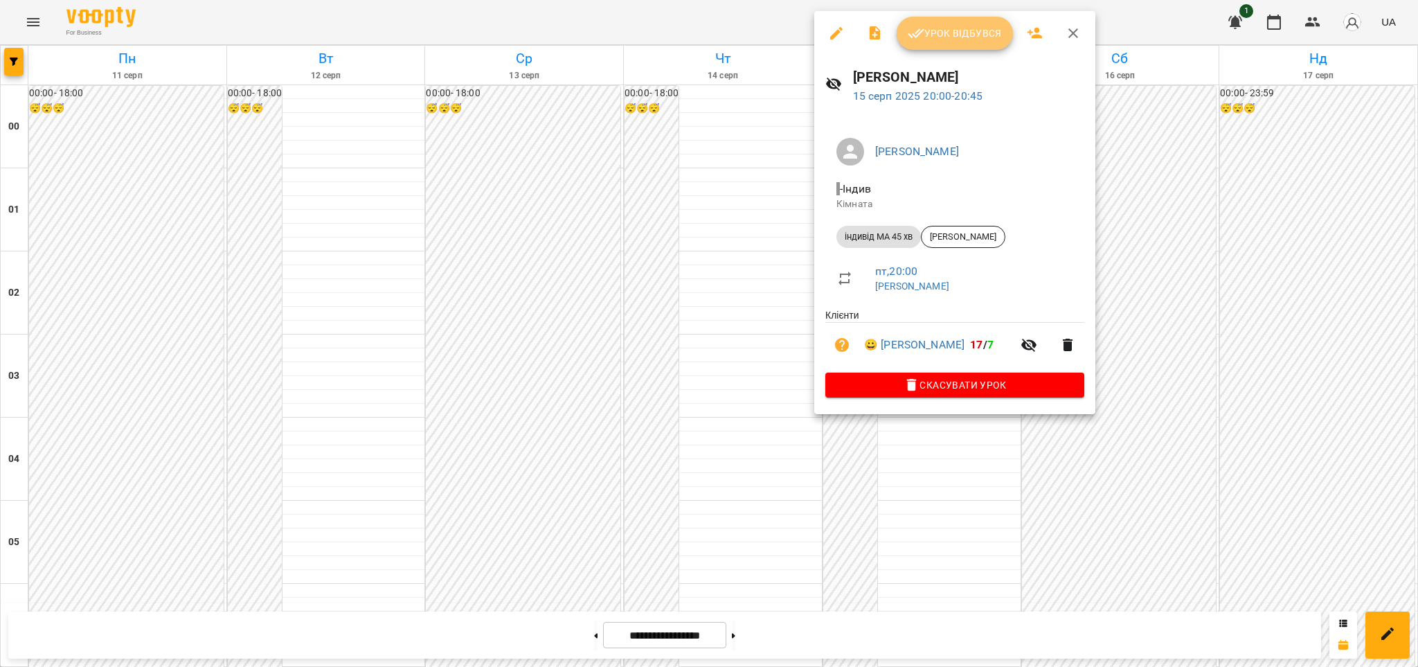
click at [974, 26] on span "Урок відбувся" at bounding box center [955, 33] width 94 height 17
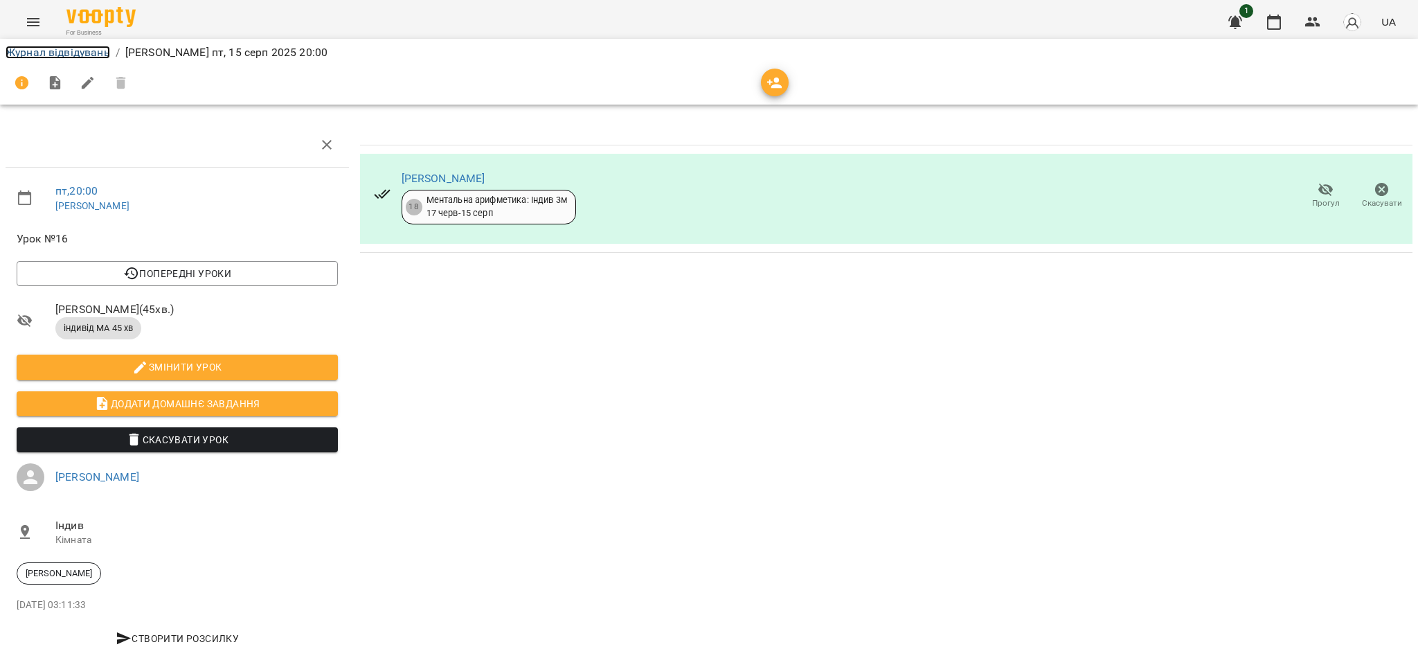
click at [78, 54] on link "Журнал відвідувань" at bounding box center [58, 52] width 105 height 13
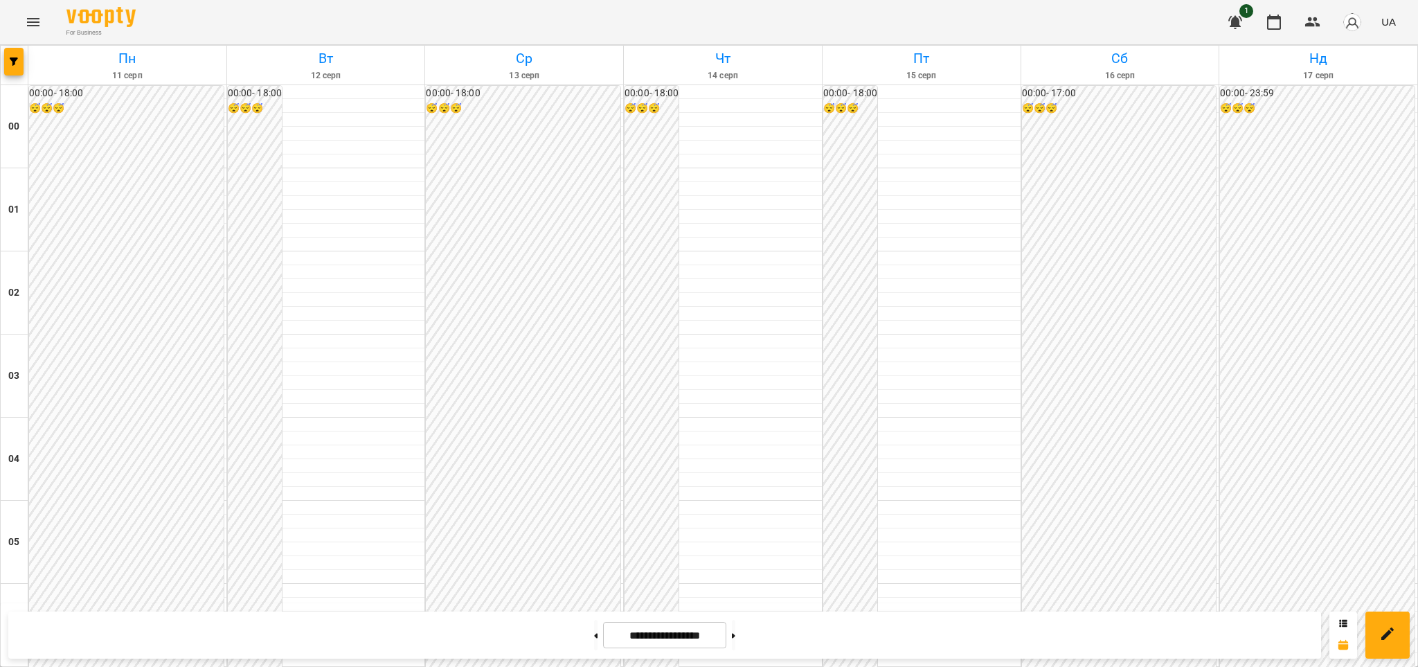
scroll to position [1263, 0]
click at [31, 23] on icon "Menu" at bounding box center [33, 22] width 17 height 17
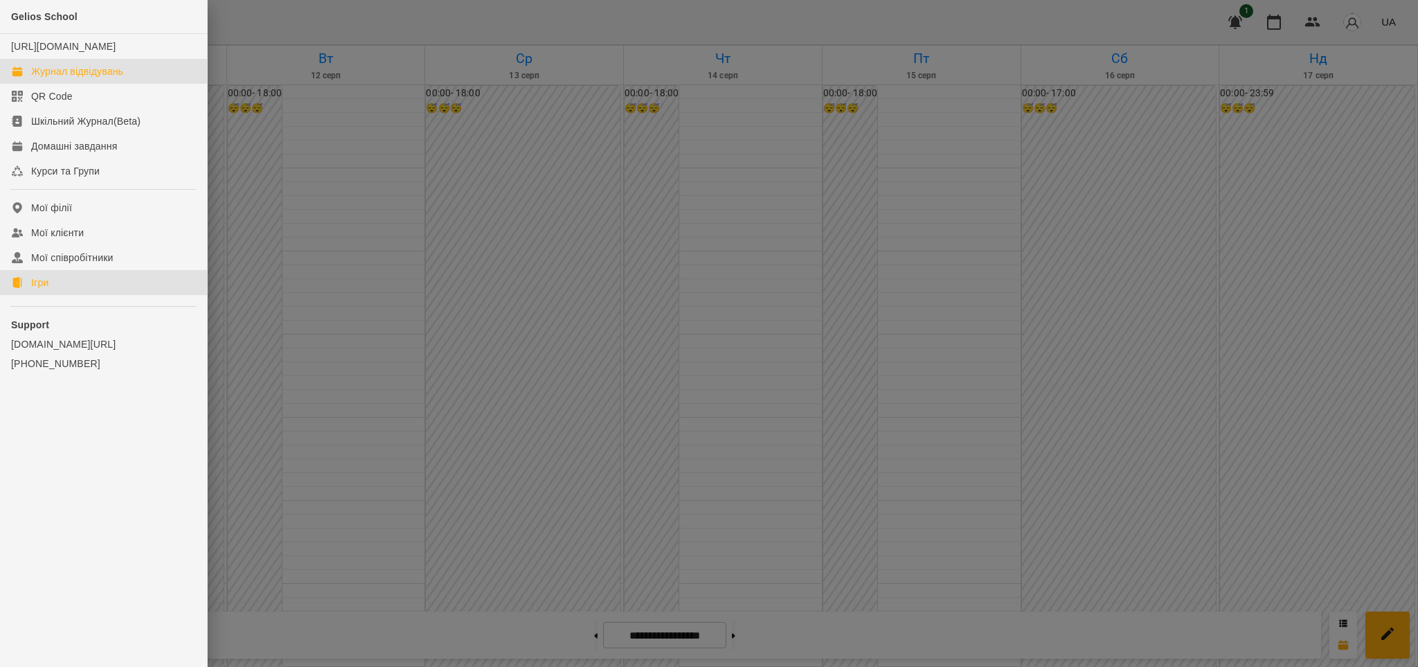
click at [44, 289] on div "Ігри" at bounding box center [39, 283] width 17 height 14
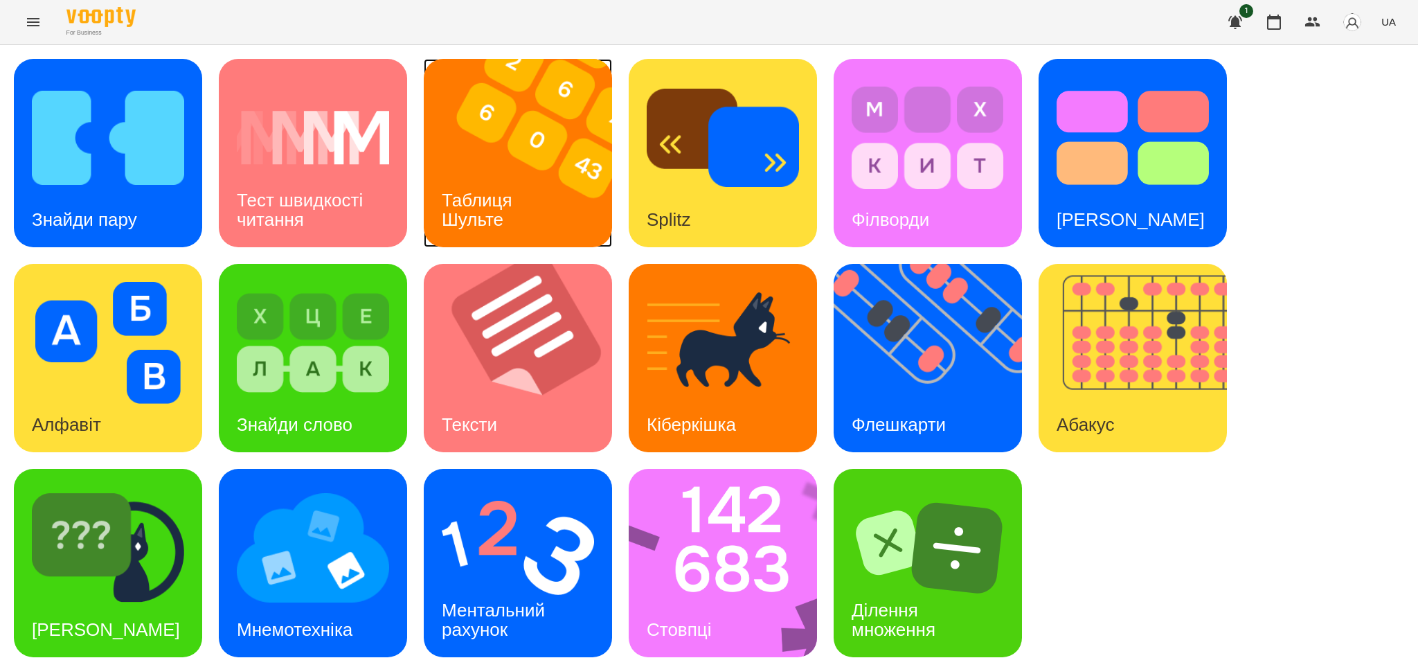
click at [515, 153] on img at bounding box center [527, 153] width 206 height 188
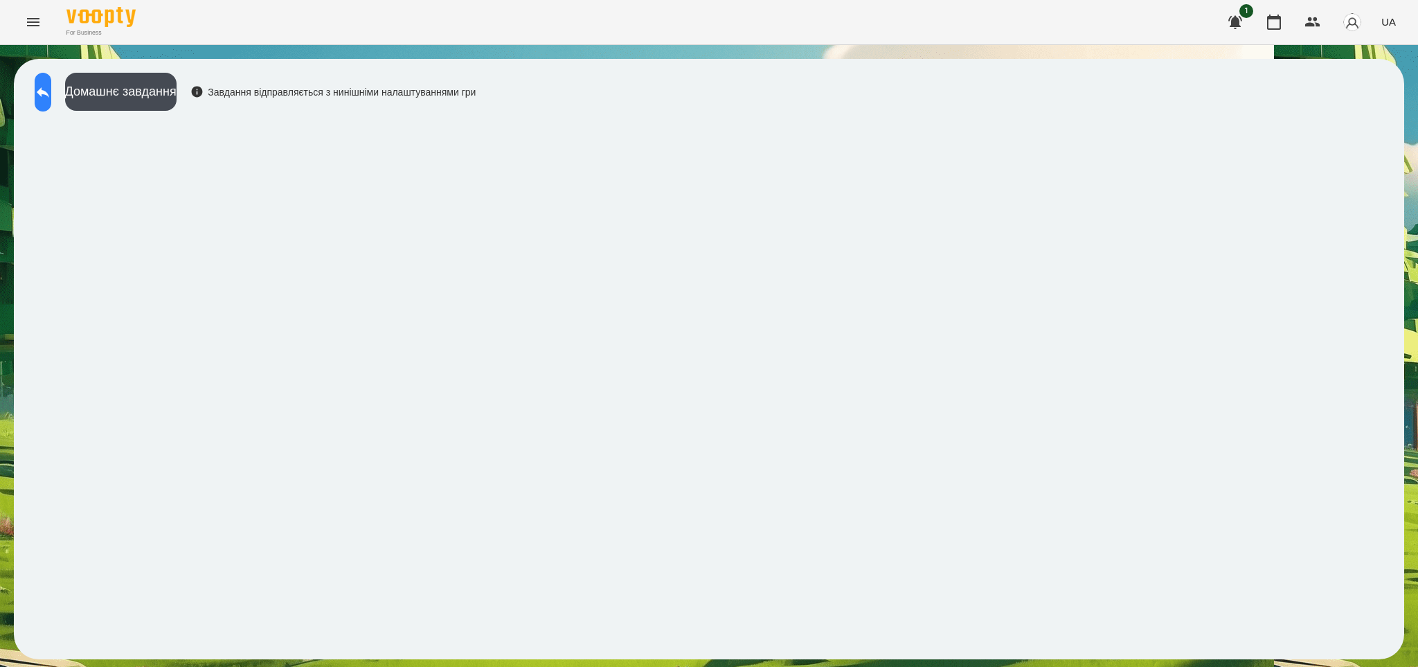
click at [51, 92] on icon at bounding box center [43, 92] width 17 height 17
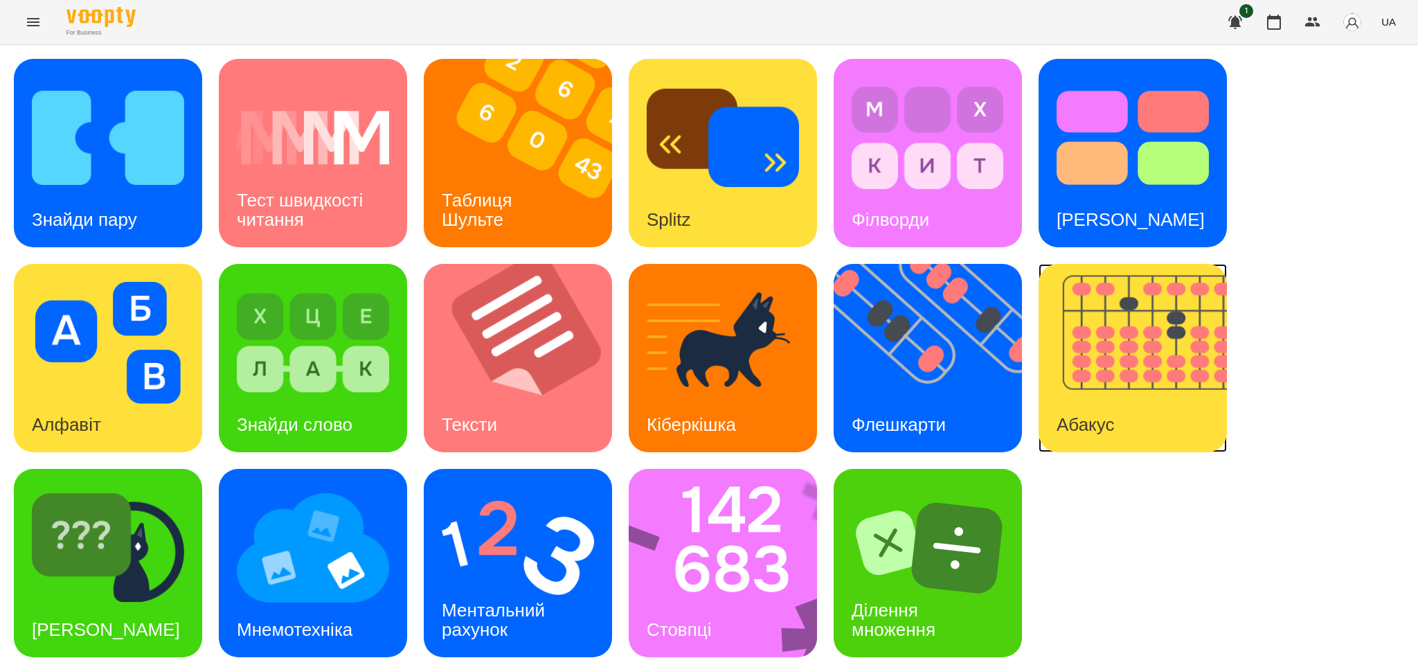
click at [1097, 392] on img at bounding box center [1142, 358] width 206 height 188
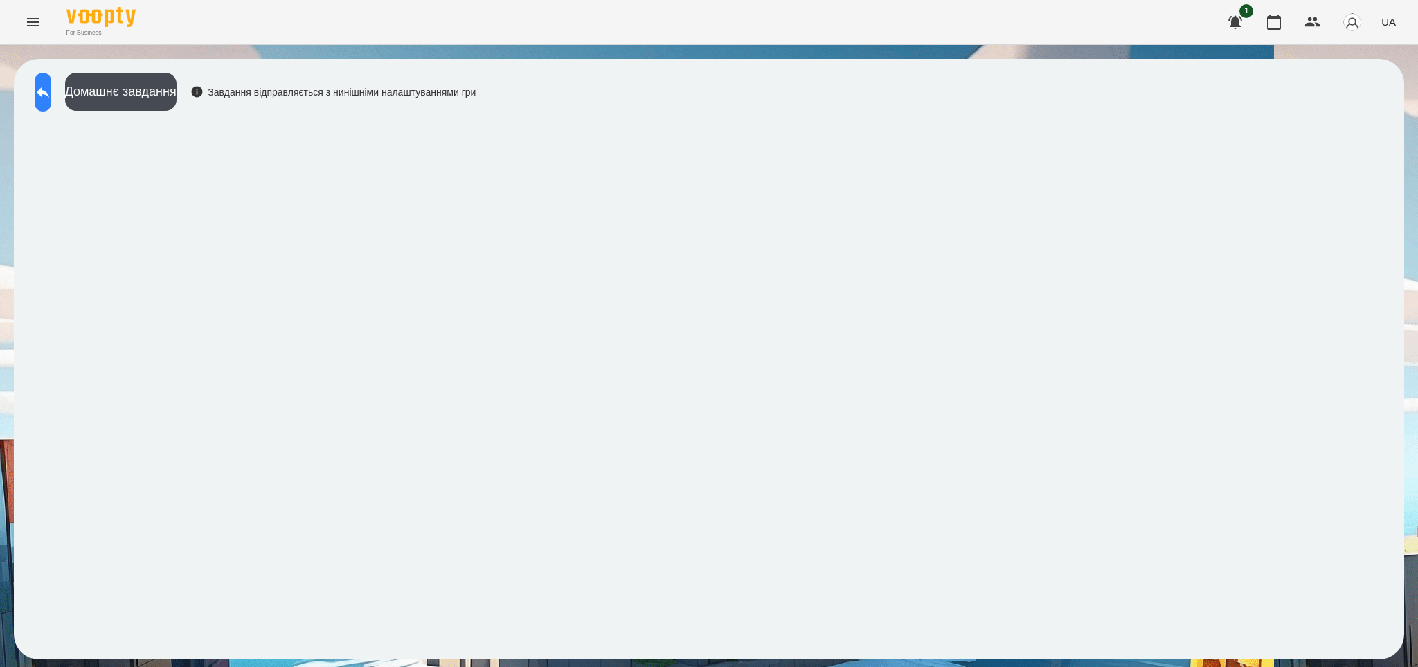
click at [51, 81] on button at bounding box center [43, 92] width 17 height 39
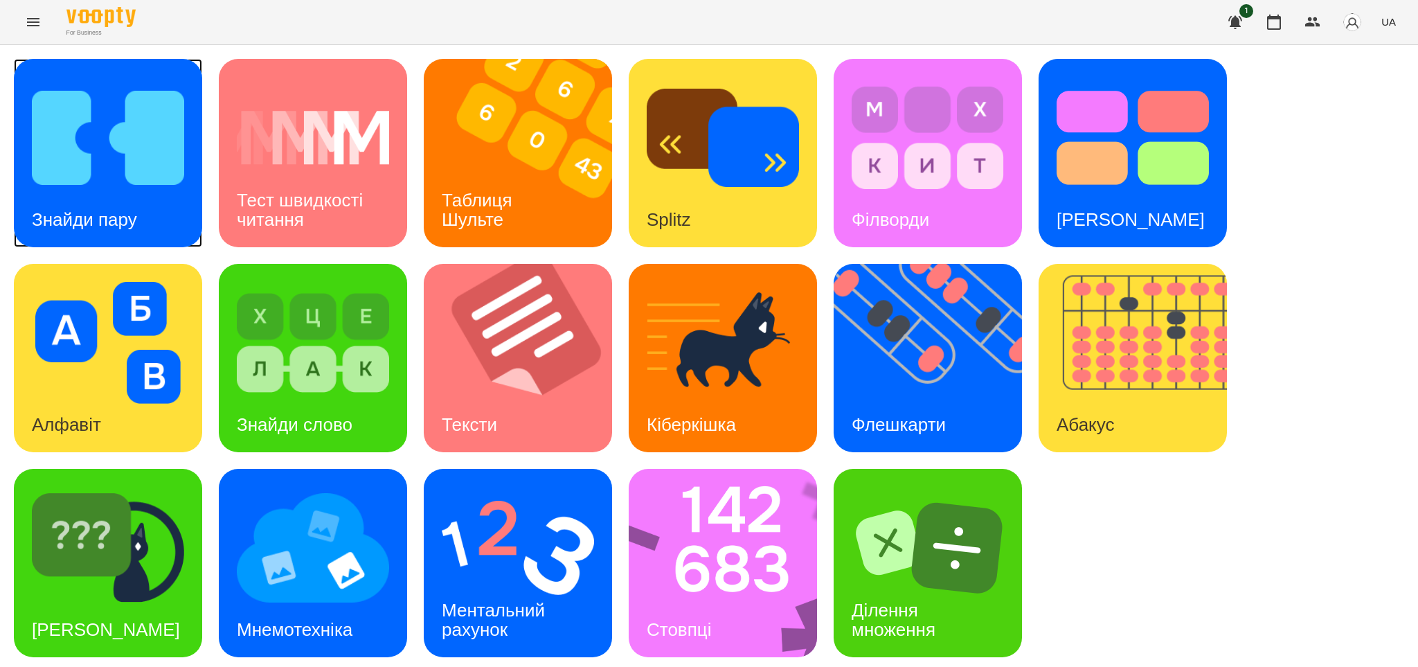
click at [136, 219] on h3 "Знайди пару" at bounding box center [84, 219] width 105 height 21
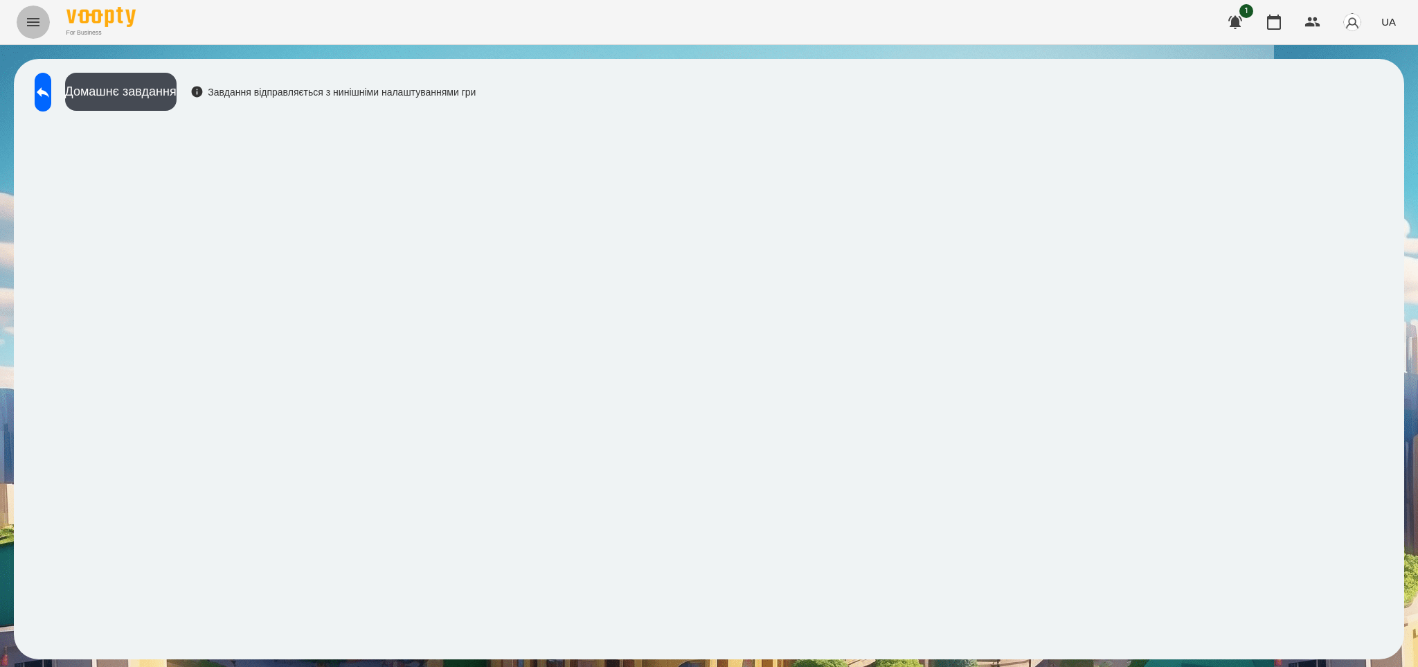
click at [38, 22] on icon "Menu" at bounding box center [33, 22] width 12 height 8
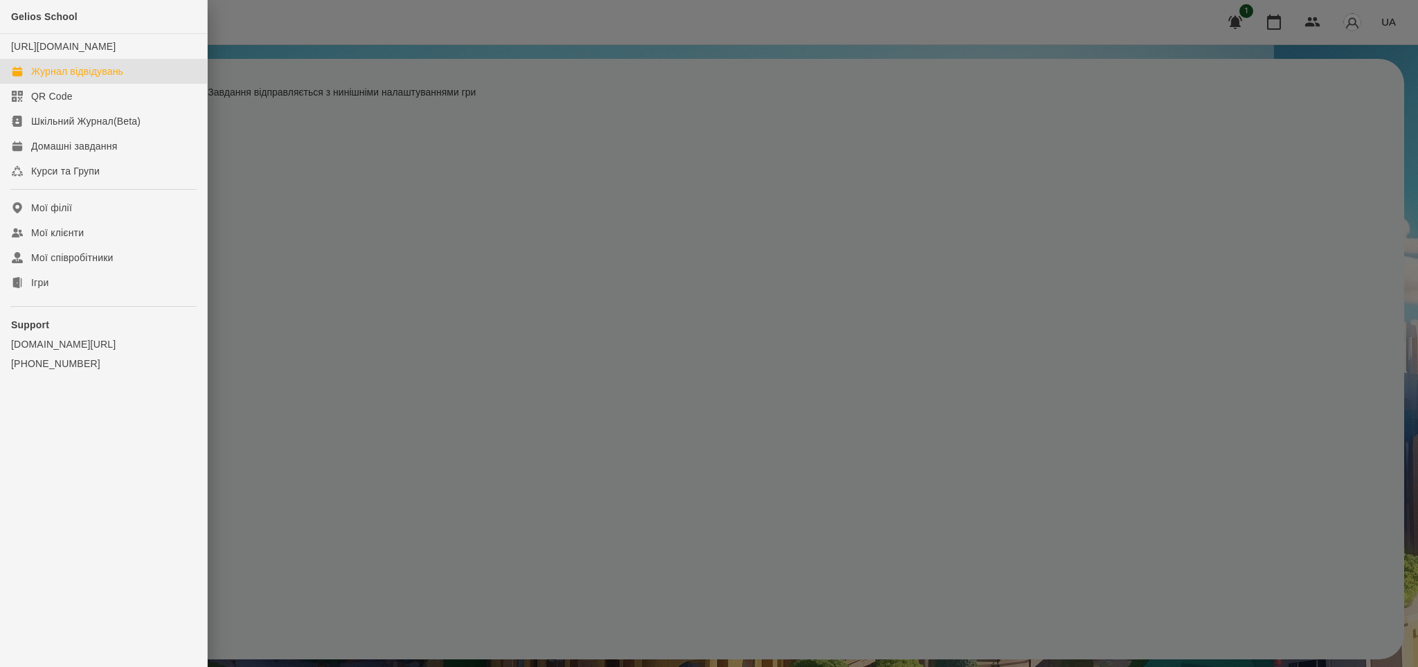
click at [107, 78] on div "Журнал відвідувань" at bounding box center [77, 71] width 92 height 14
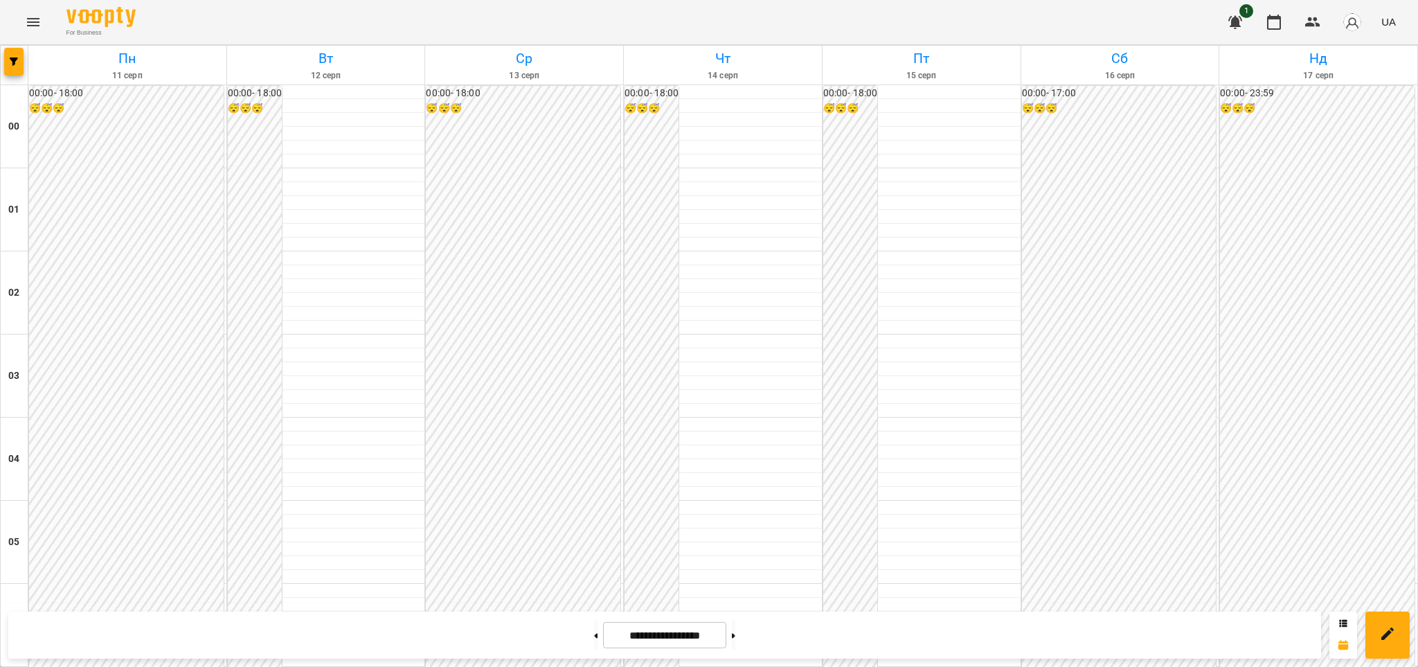
scroll to position [1464, 0]
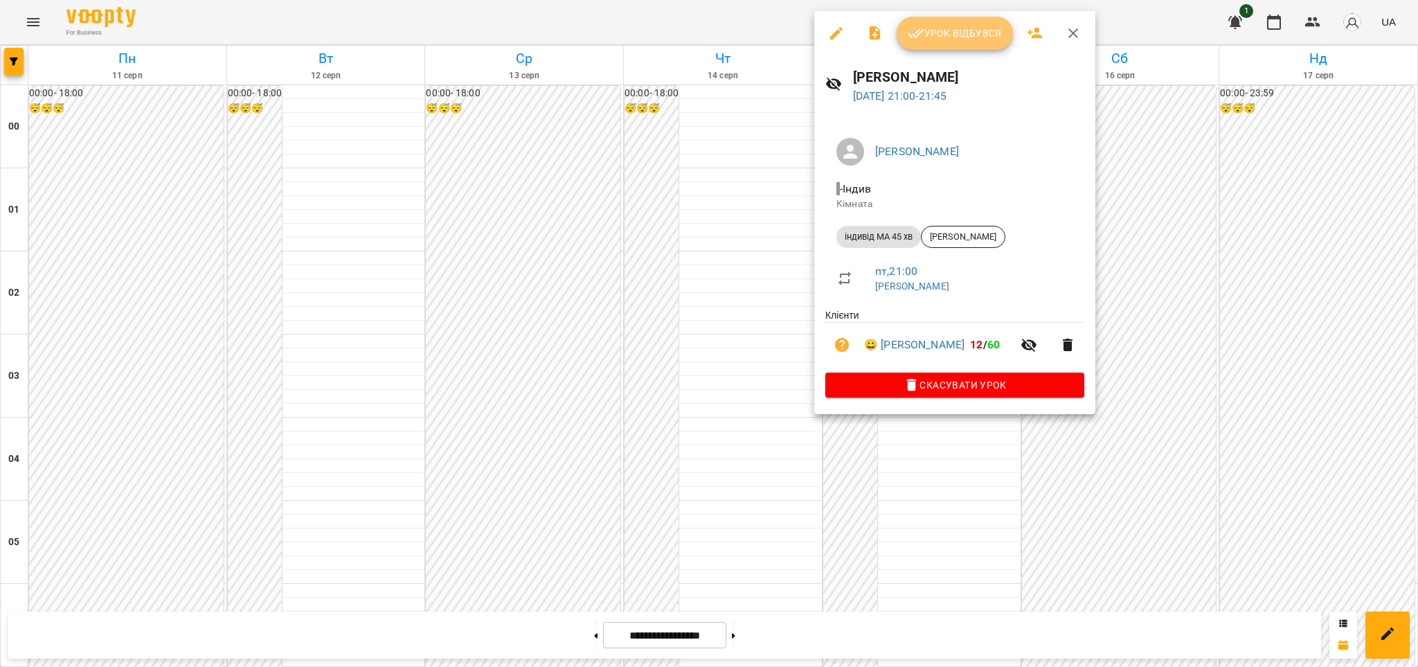
click at [977, 33] on span "Урок відбувся" at bounding box center [955, 33] width 94 height 17
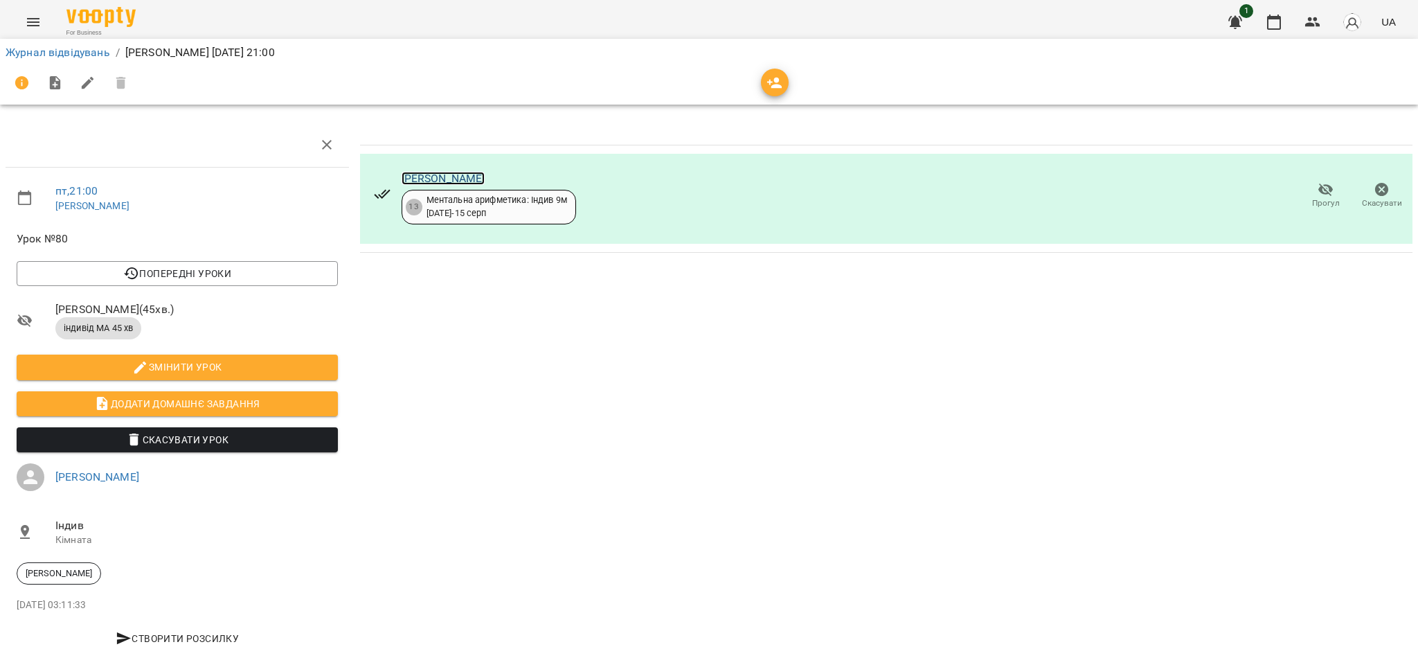
click at [463, 179] on link "[PERSON_NAME]" at bounding box center [444, 178] width 84 height 13
